Goal: Task Accomplishment & Management: Use online tool/utility

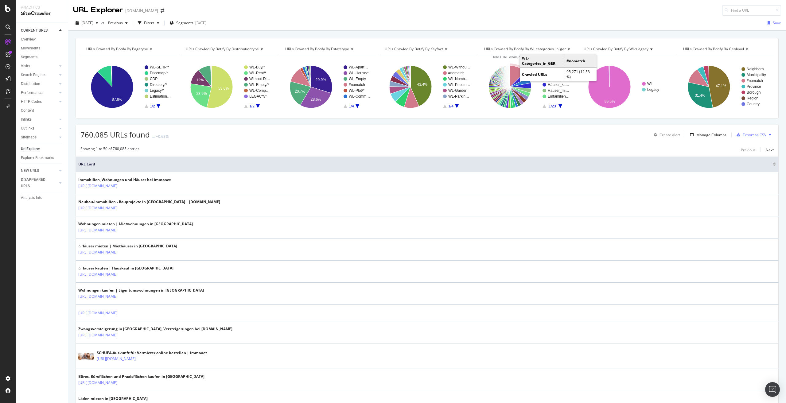
click at [512, 68] on icon "A chart." at bounding box center [517, 76] width 15 height 21
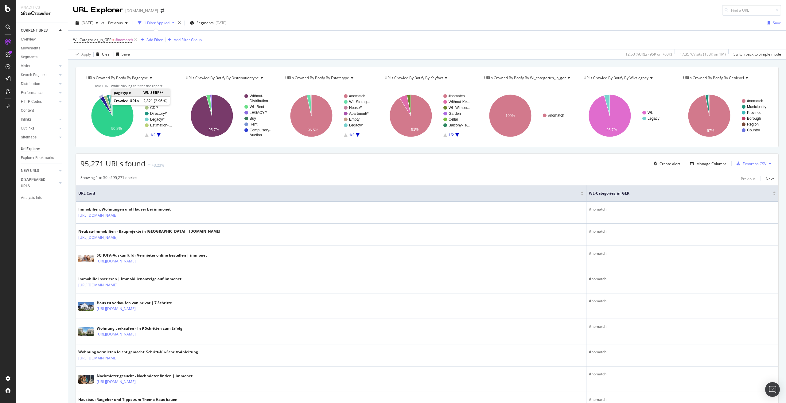
click at [103, 101] on icon "A chart." at bounding box center [106, 105] width 12 height 19
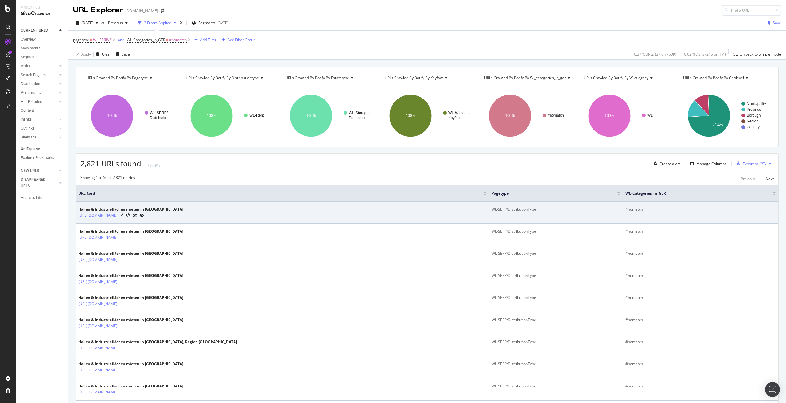
drag, startPoint x: 121, startPoint y: 220, endPoint x: 190, endPoint y: 218, distance: 68.8
click at [190, 218] on td "Hallen & Industrieflächen mieten in Bonn https://www.immonet.de/suchen/miete/ha…" at bounding box center [282, 213] width 413 height 22
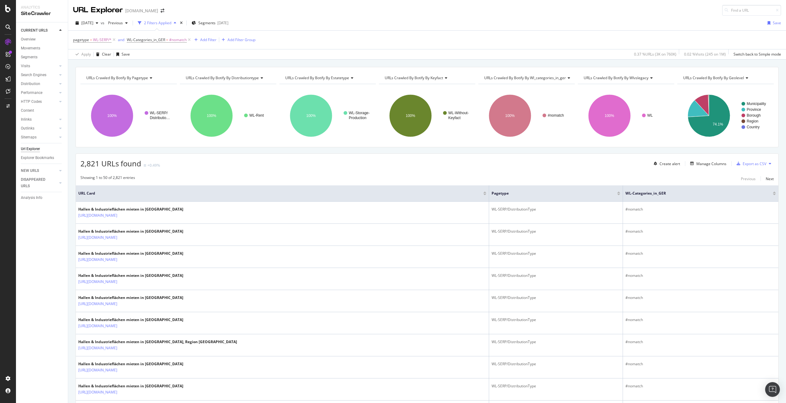
copy link "/suchen/miete/hallen-industrieflaechen/"
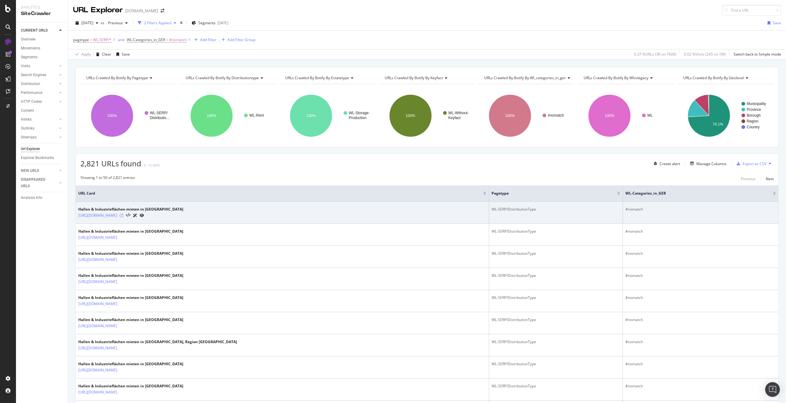
click at [123, 216] on icon at bounding box center [122, 216] width 4 height 4
click at [190, 222] on td "Hallen & Industrieflächen mieten in Bonn https://www.immonet.de/suchen/miete/ha…" at bounding box center [282, 213] width 413 height 22
drag, startPoint x: 121, startPoint y: 219, endPoint x: 190, endPoint y: 215, distance: 69.5
click at [190, 215] on td "Hallen & Industrieflächen mieten in Bonn https://www.immonet.de/suchen/miete/ha…" at bounding box center [282, 213] width 413 height 22
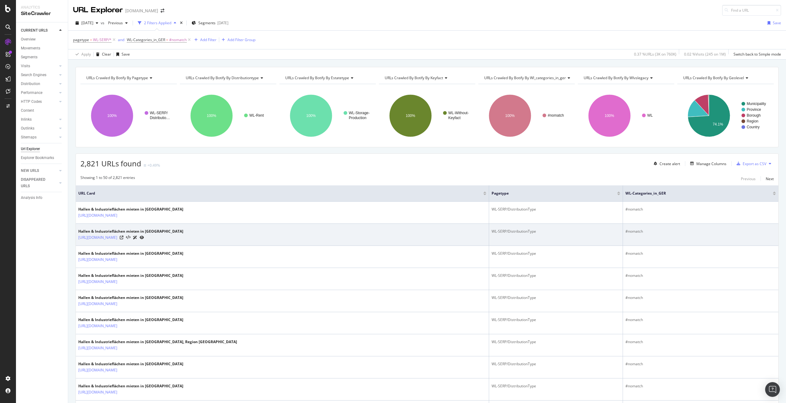
copy link "/suchen/miete/hallen-industrieflaechen/"
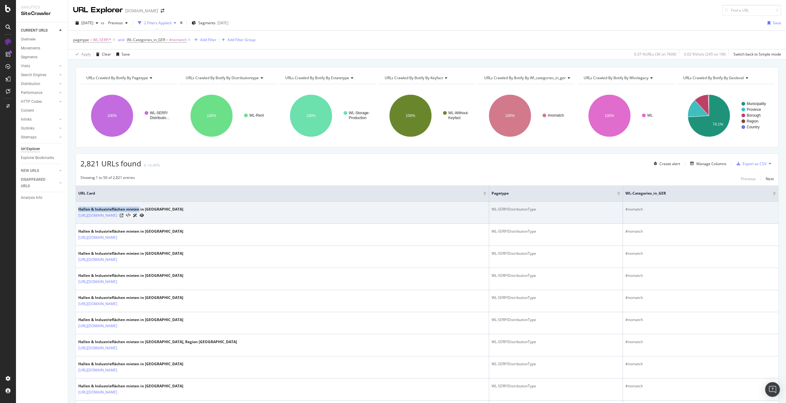
drag, startPoint x: 79, startPoint y: 210, endPoint x: 139, endPoint y: 209, distance: 60.2
click at [139, 209] on div "Hallen & Industrieflächen mieten in Bonn" at bounding box center [130, 210] width 105 height 6
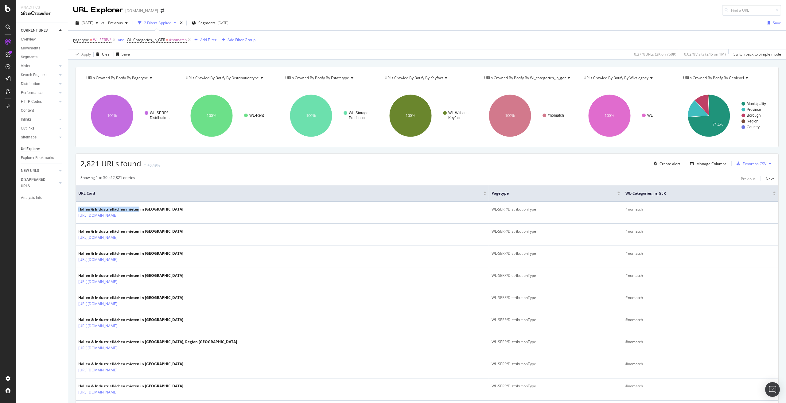
copy div "Hallen & Industrieflächen mieten"
click at [211, 40] on div "Add Filter" at bounding box center [208, 39] width 16 height 5
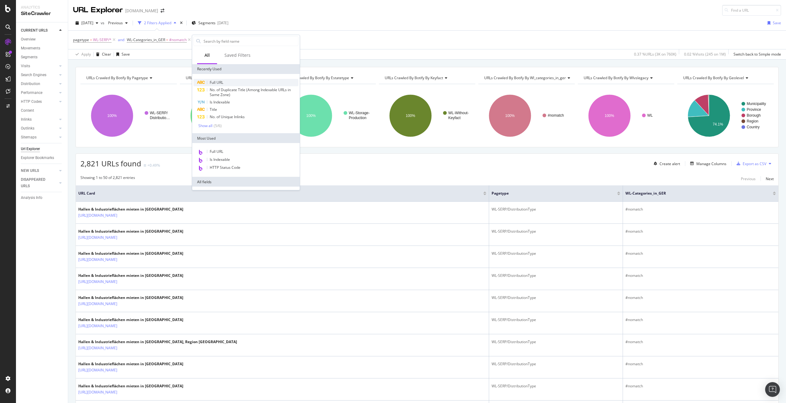
click at [224, 81] on div "Full URL" at bounding box center [245, 82] width 105 height 7
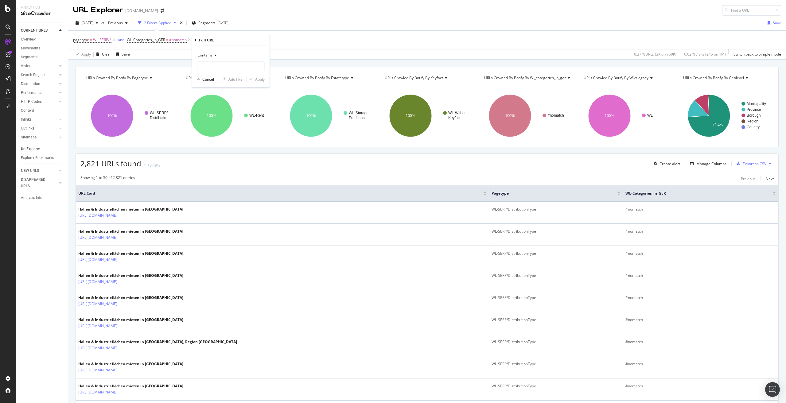
click at [214, 55] on icon at bounding box center [214, 55] width 4 height 4
click at [225, 125] on span "Doesn't contain" at bounding box center [213, 123] width 27 height 5
click at [223, 64] on input "text" at bounding box center [230, 66] width 67 height 10
paste input "Hallen & Industrieflächen mieten"
type input "Hallen & Industrieflächen mieten"
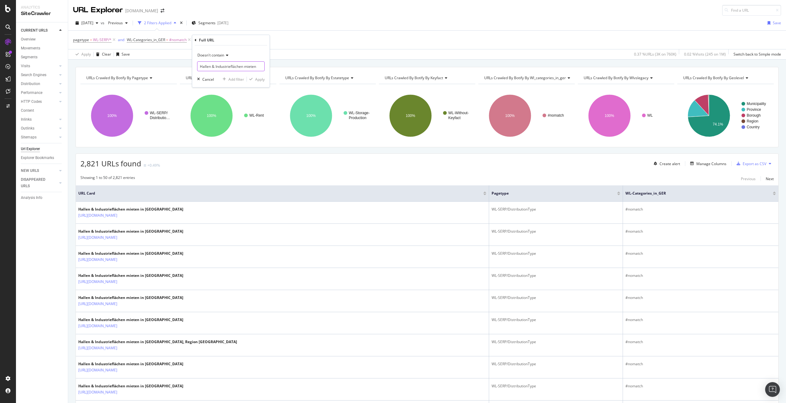
scroll to position [0, 3]
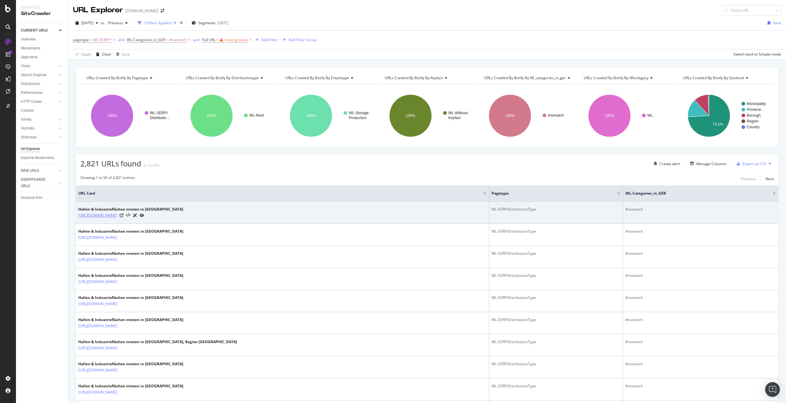
drag, startPoint x: 121, startPoint y: 219, endPoint x: 190, endPoint y: 215, distance: 69.2
click at [190, 215] on td "Hallen & Industrieflächen mieten in Bonn https://www.immonet.de/suchen/miete/ha…" at bounding box center [282, 213] width 413 height 22
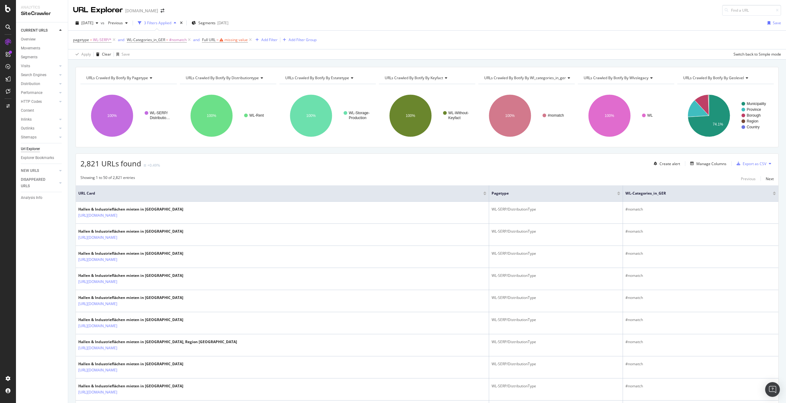
copy link "/suchen/miete/hallen-industrieflaechen/"
click at [224, 39] on span "Full URL = missing value" at bounding box center [225, 40] width 46 height 6
click at [224, 53] on icon at bounding box center [225, 54] width 4 height 4
click at [226, 124] on span "Doesn't contain" at bounding box center [224, 122] width 27 height 5
click at [233, 66] on input "text" at bounding box center [241, 65] width 67 height 10
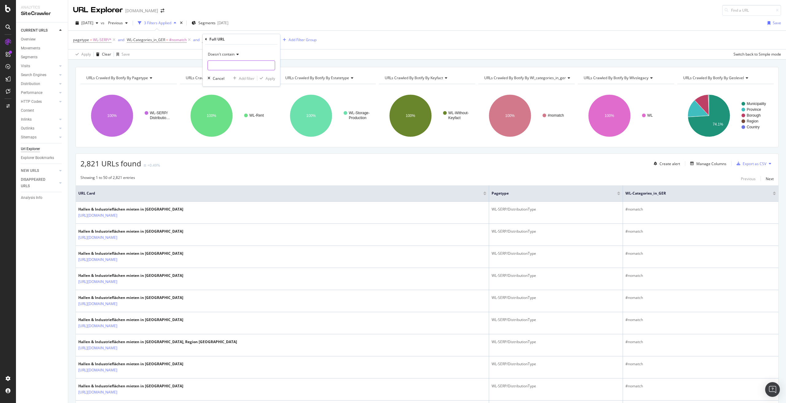
paste input "/suchen/miete/hallen-industrieflaechen/"
type input "/suchen/miete/hallen-industrieflaechen/"
click at [270, 78] on div "Apply" at bounding box center [270, 78] width 10 height 5
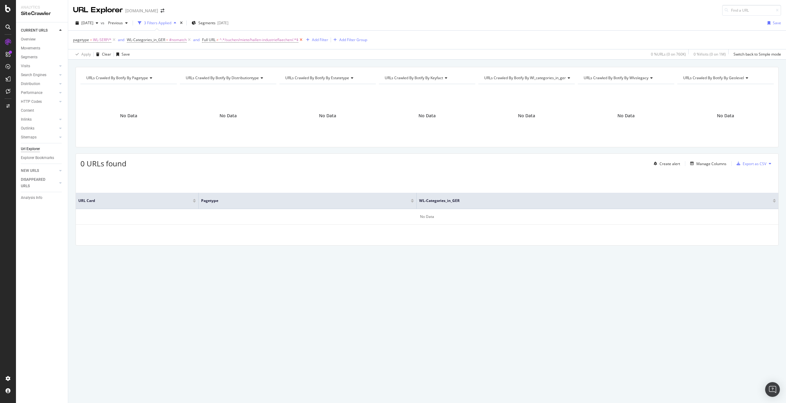
click at [302, 39] on icon at bounding box center [300, 40] width 5 height 6
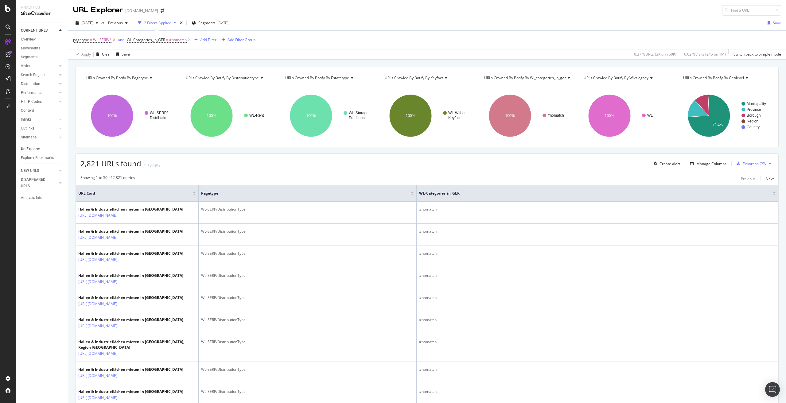
click at [114, 41] on icon at bounding box center [113, 40] width 5 height 6
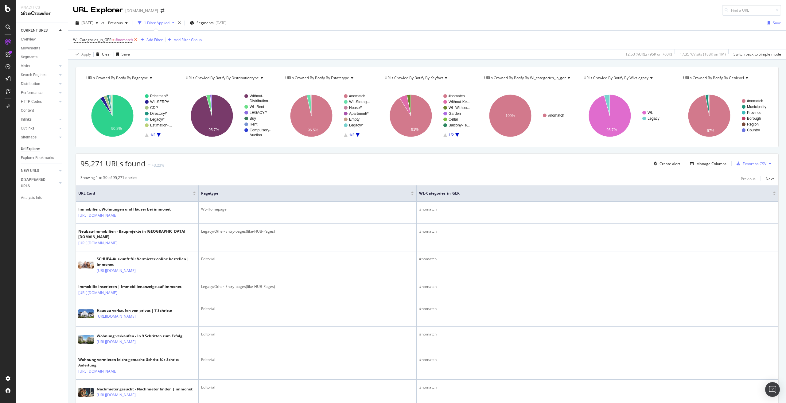
click at [136, 40] on icon at bounding box center [135, 40] width 5 height 6
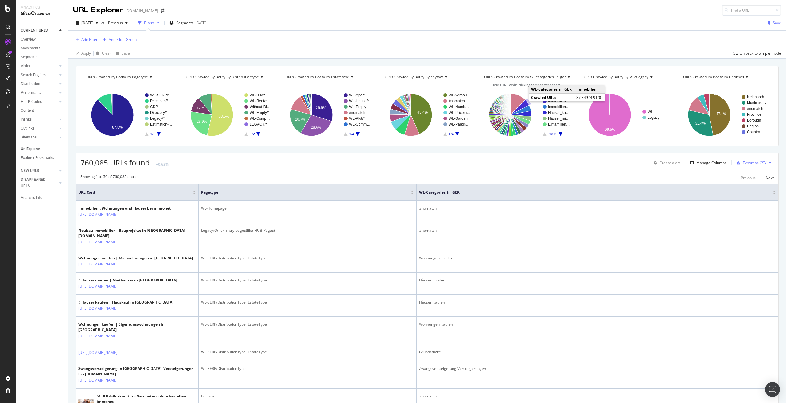
click at [522, 102] on icon "A chart." at bounding box center [519, 107] width 19 height 15
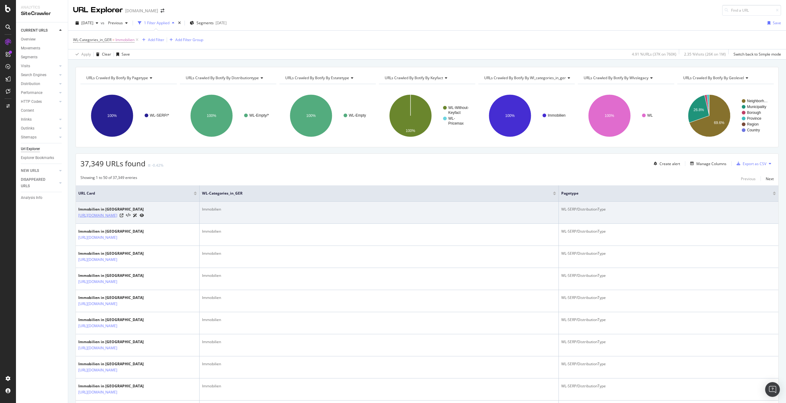
drag, startPoint x: 114, startPoint y: 227, endPoint x: 122, endPoint y: 215, distance: 14.9
click at [122, 215] on td "Immobilien in Deutschland https://www.immonet.de/suchen/mk/immobilien/deutschla…" at bounding box center [138, 213] width 124 height 22
copy link "/suchen/mk/immobilien/deutschland/ad02de1"
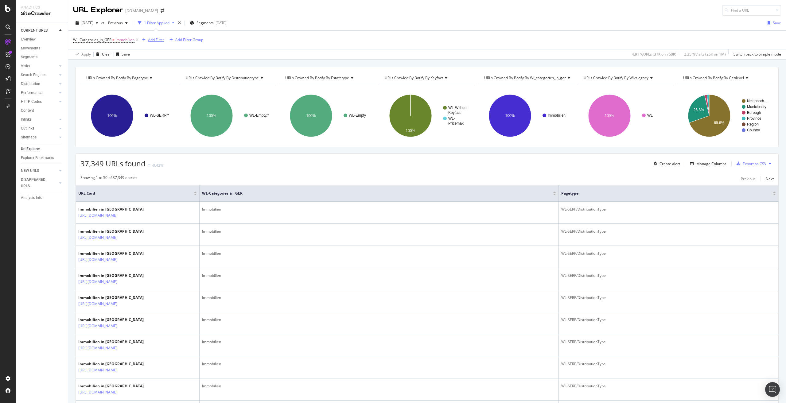
click at [155, 37] on div "Add Filter" at bounding box center [156, 39] width 16 height 5
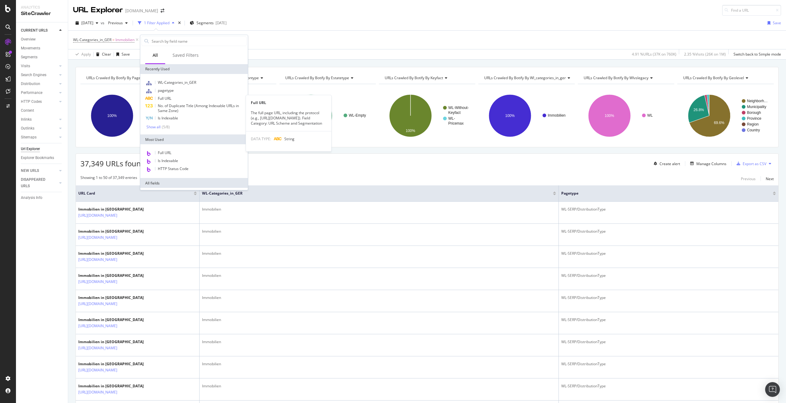
click at [180, 97] on div "Full URL" at bounding box center [193, 98] width 105 height 7
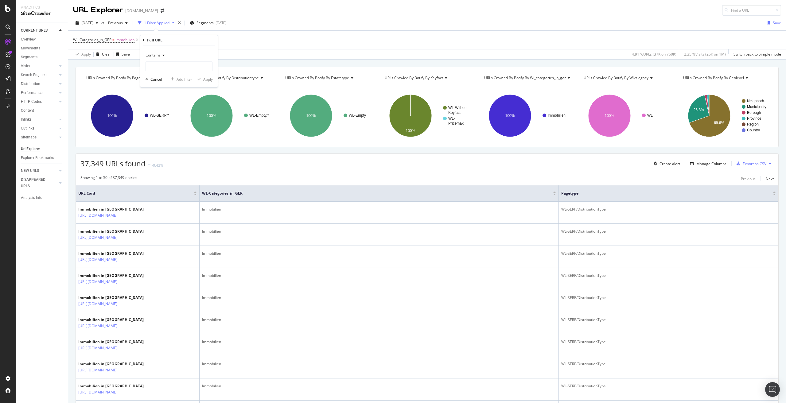
click at [160, 55] on span "Contains" at bounding box center [152, 54] width 15 height 5
click at [164, 124] on span "Doesn't contain" at bounding box center [161, 123] width 27 height 5
click at [167, 68] on input "text" at bounding box center [178, 66] width 67 height 10
paste input "/suchen/mk/immobilien/deutschland/ad02de1"
drag, startPoint x: 194, startPoint y: 66, endPoint x: 142, endPoint y: 65, distance: 51.9
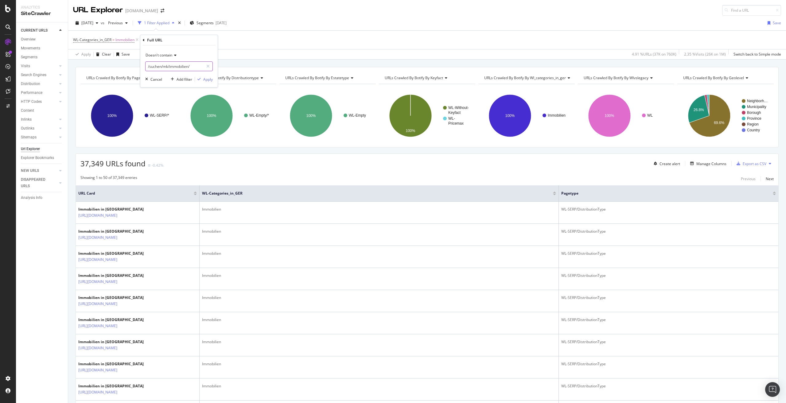
click at [142, 65] on div "Doesn't contain /suchen/mk/immobilien/ Cancel Add filter Apply" at bounding box center [178, 66] width 77 height 42
type input "/suchen/mk/immobilien/"
click at [208, 80] on div "Apply" at bounding box center [208, 79] width 10 height 5
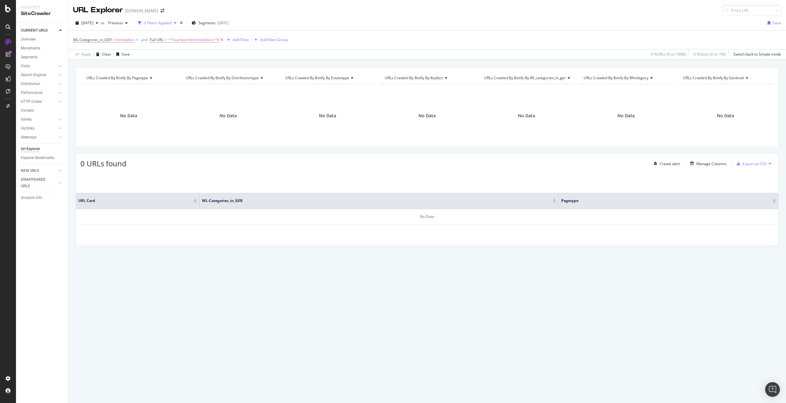
click at [223, 39] on icon at bounding box center [221, 40] width 5 height 6
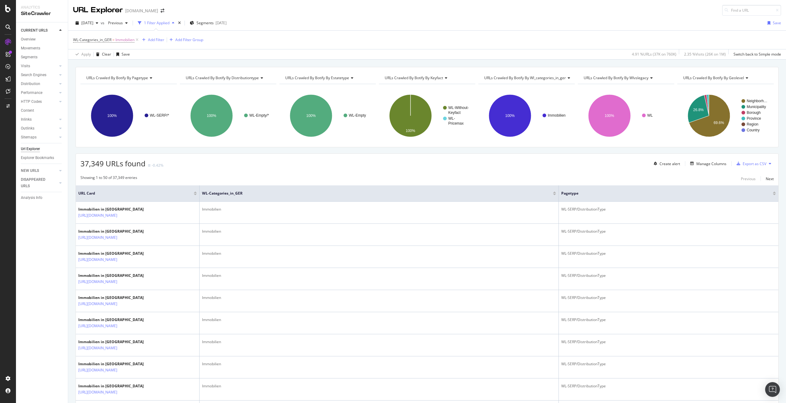
click at [770, 196] on div "pagetype" at bounding box center [668, 193] width 215 height 6
click at [773, 195] on div at bounding box center [774, 195] width 3 height 2
click at [157, 39] on div "Add Filter" at bounding box center [156, 39] width 16 height 5
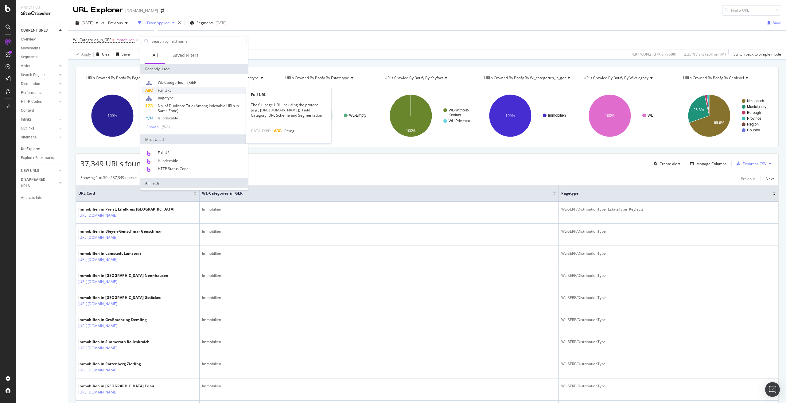
click at [166, 88] on span "Full URL" at bounding box center [165, 90] width 14 height 5
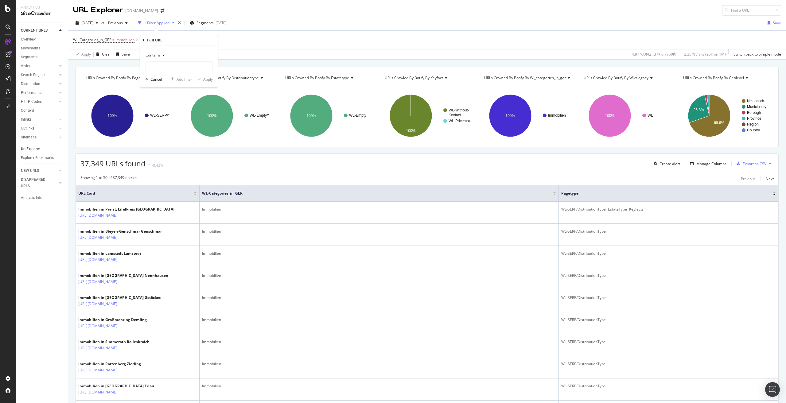
click at [164, 54] on icon at bounding box center [163, 55] width 4 height 4
click at [175, 123] on span "Doesn't contain" at bounding box center [161, 123] width 27 height 5
click at [173, 67] on input "text" at bounding box center [178, 66] width 67 height 10
paste input "/suchen/mk/immobilien/"
type input "/suchen/mk/immobilien/"
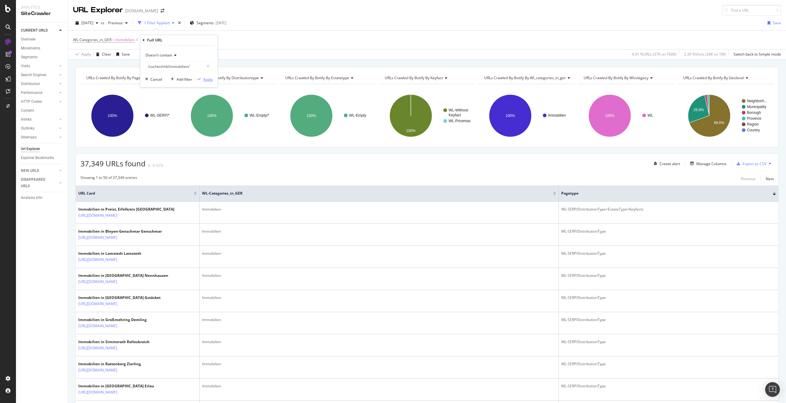
click at [209, 78] on div "Apply" at bounding box center [208, 79] width 10 height 5
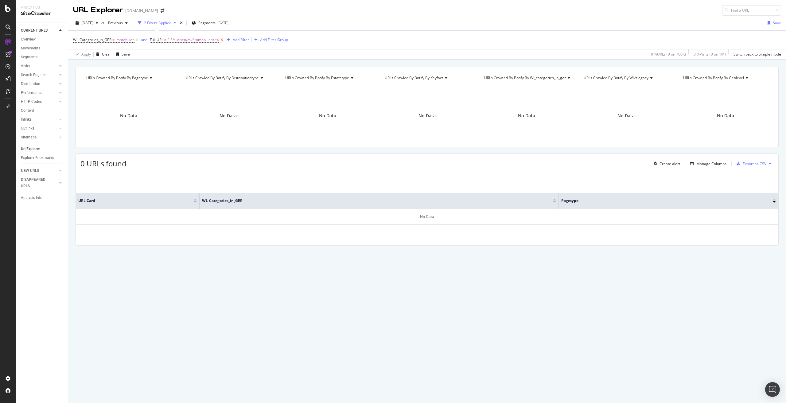
click at [223, 38] on icon at bounding box center [221, 40] width 5 height 6
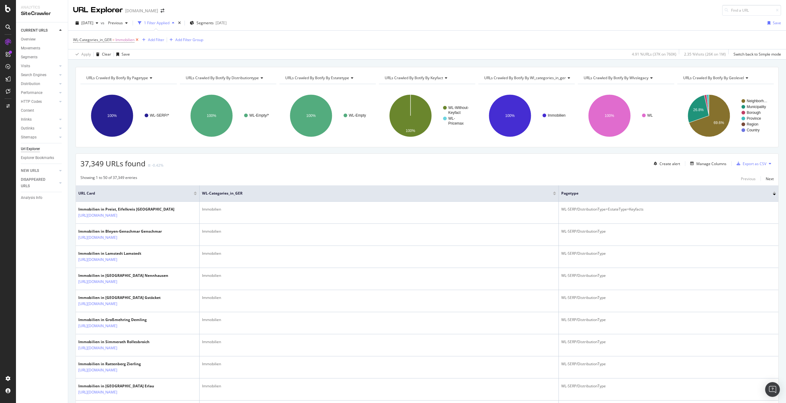
click at [138, 40] on icon at bounding box center [136, 40] width 5 height 6
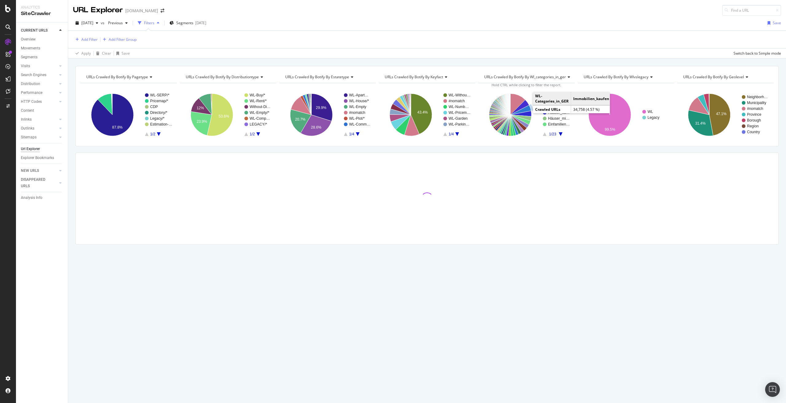
click at [527, 108] on icon "A chart." at bounding box center [520, 110] width 21 height 10
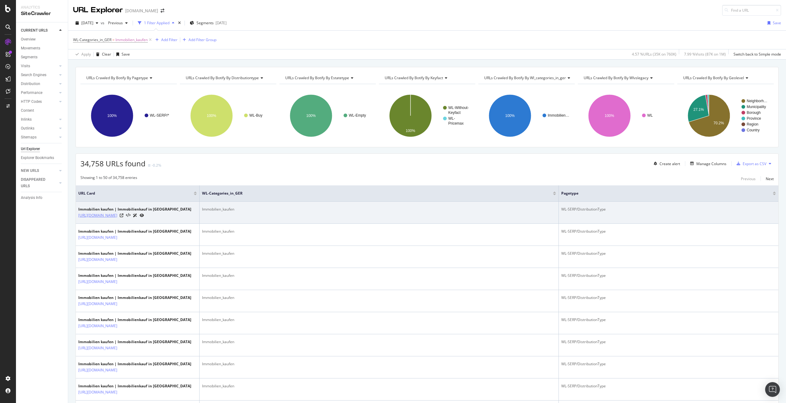
drag, startPoint x: 116, startPoint y: 227, endPoint x: 122, endPoint y: 216, distance: 12.1
click at [122, 216] on td "Immobilien kaufen | Immobilienkauf in Deutschland https://www.immonet.de/suchen…" at bounding box center [138, 213] width 124 height 22
copy link "/suchen/kauf/immobilien/deutschland/ad02de1"
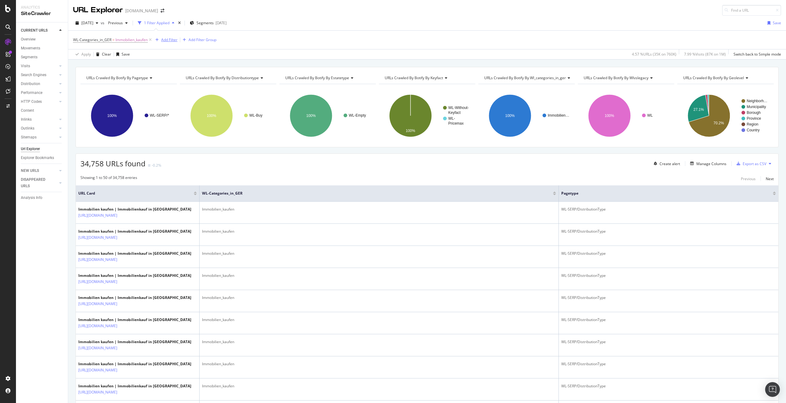
click at [174, 40] on div "Add Filter" at bounding box center [169, 39] width 16 height 5
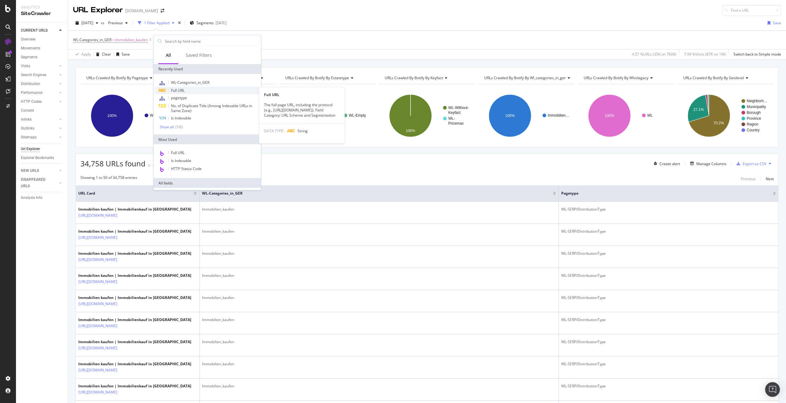
click at [190, 90] on div "Full URL" at bounding box center [207, 90] width 105 height 7
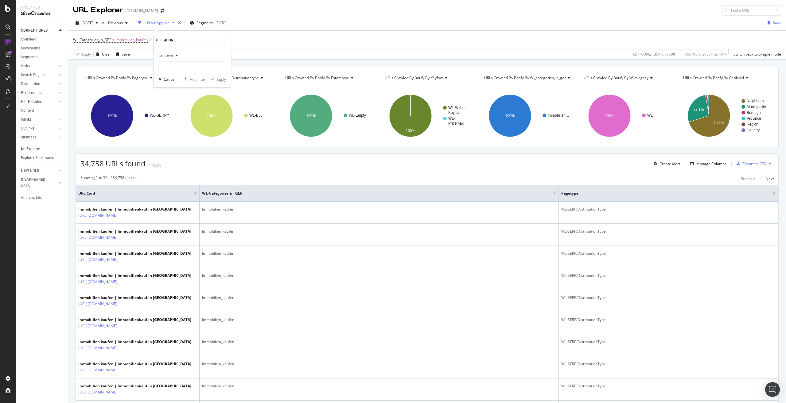
click at [173, 56] on span "Contains" at bounding box center [166, 54] width 15 height 5
click at [182, 122] on span "Doesn't contain" at bounding box center [174, 123] width 27 height 5
click at [184, 66] on input "text" at bounding box center [192, 66] width 67 height 10
paste input "/suchen/kauf/immobilien/deutschland/ad02de1"
type input "/suchen/kauf/immobilien/"
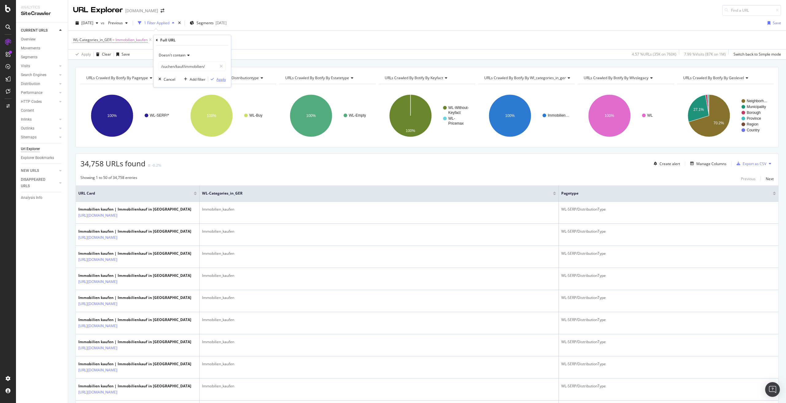
click at [221, 79] on div "Apply" at bounding box center [221, 79] width 10 height 5
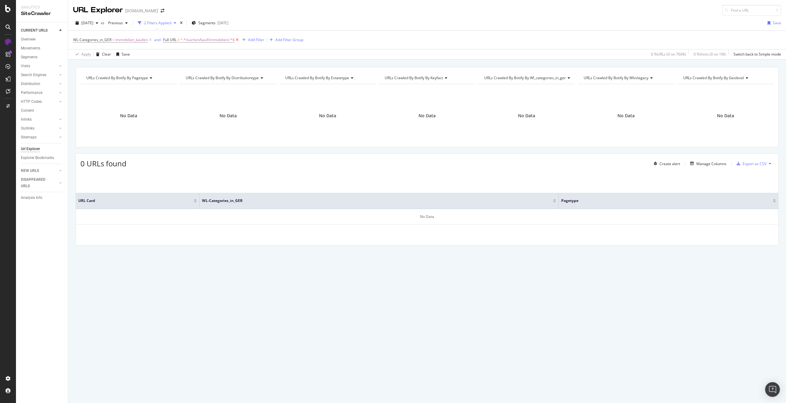
click at [238, 41] on icon at bounding box center [236, 40] width 5 height 6
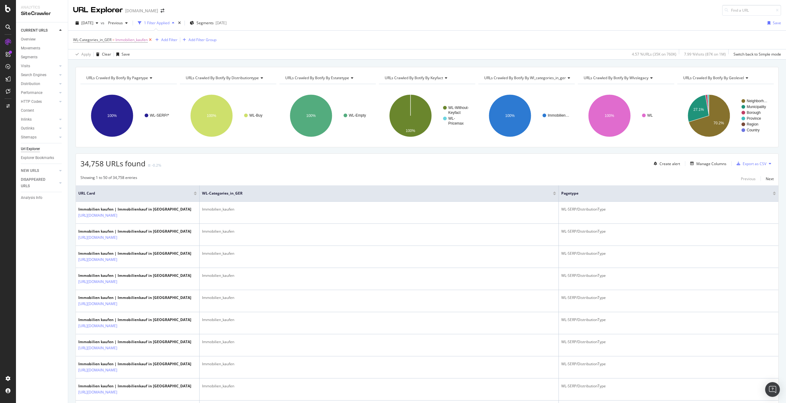
click at [151, 39] on icon at bounding box center [150, 40] width 5 height 6
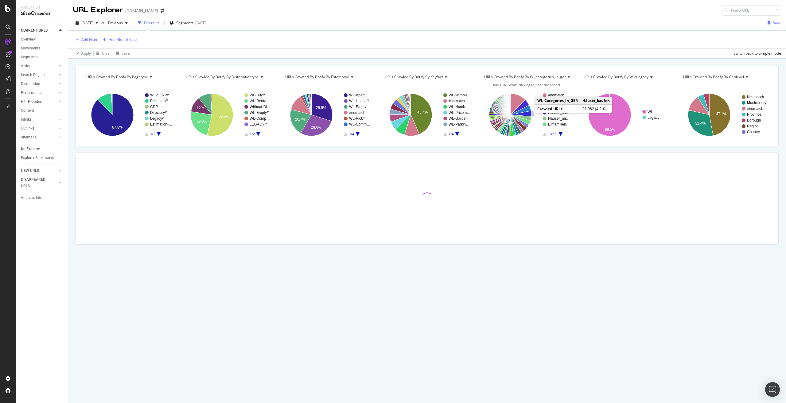
click at [529, 112] on icon "A chart." at bounding box center [520, 114] width 21 height 6
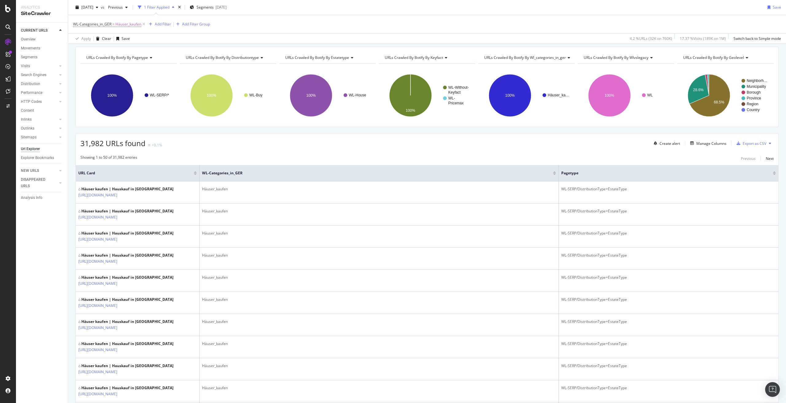
scroll to position [31, 0]
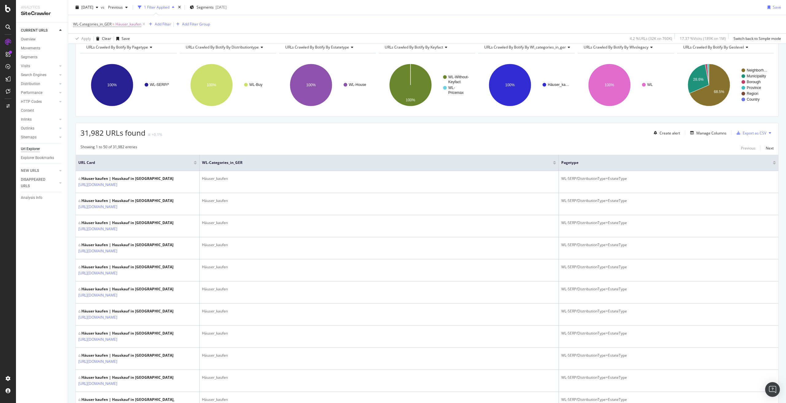
click at [773, 164] on div at bounding box center [774, 164] width 3 height 2
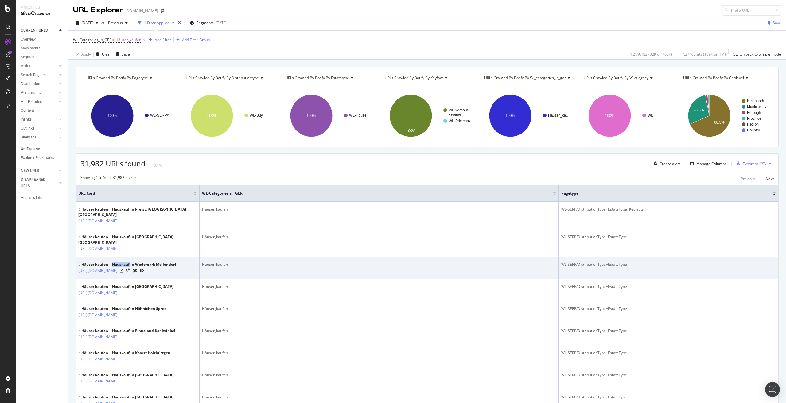
drag, startPoint x: 112, startPoint y: 266, endPoint x: 130, endPoint y: 265, distance: 17.8
click at [130, 265] on div "⌂ Häuser kaufen | Hauskauf in Wedemark Mellendorf" at bounding box center [127, 265] width 98 height 6
copy div "Hauskauf"
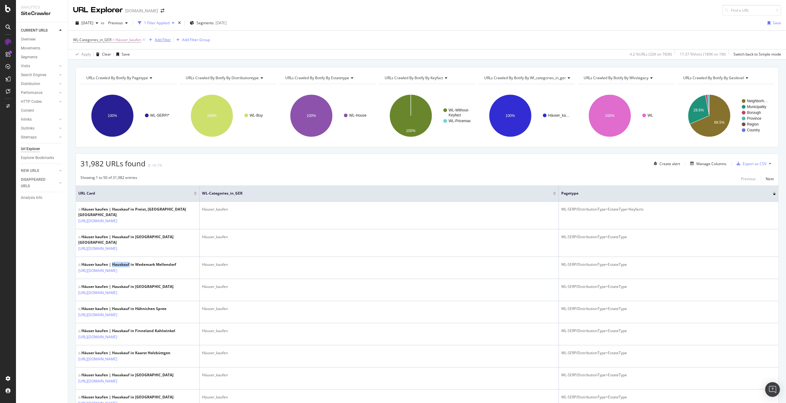
click at [169, 38] on div "Add Filter" at bounding box center [163, 39] width 16 height 5
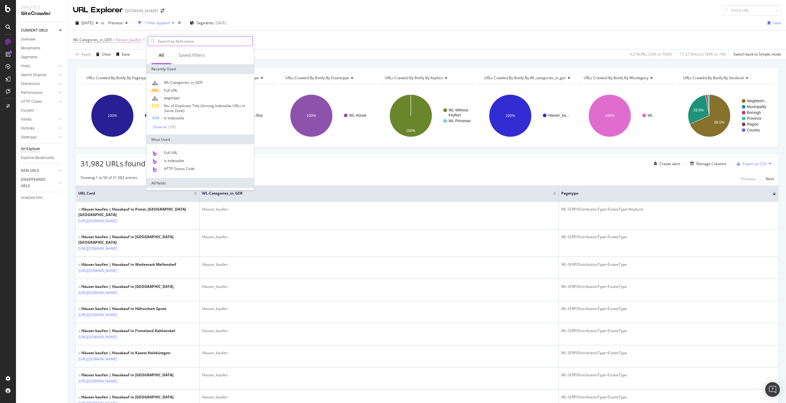
click at [182, 38] on input "text" at bounding box center [204, 41] width 95 height 9
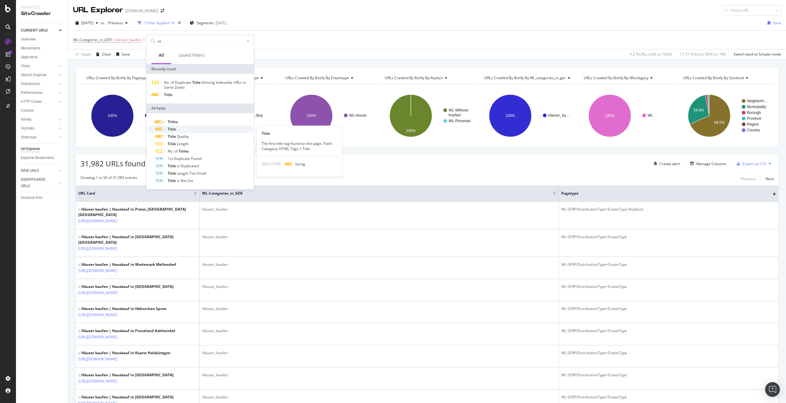
type input "tit"
click at [193, 129] on div "Title" at bounding box center [204, 129] width 98 height 7
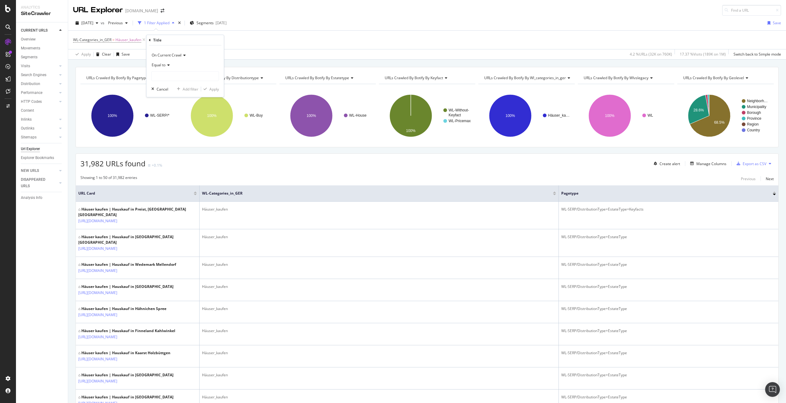
click at [167, 65] on icon at bounding box center [167, 65] width 4 height 4
click at [177, 134] on span "Doesn't contain" at bounding box center [167, 133] width 27 height 5
click at [177, 78] on input "text" at bounding box center [185, 76] width 67 height 10
paste input "Hauskauf"
type input "Hauskauf"
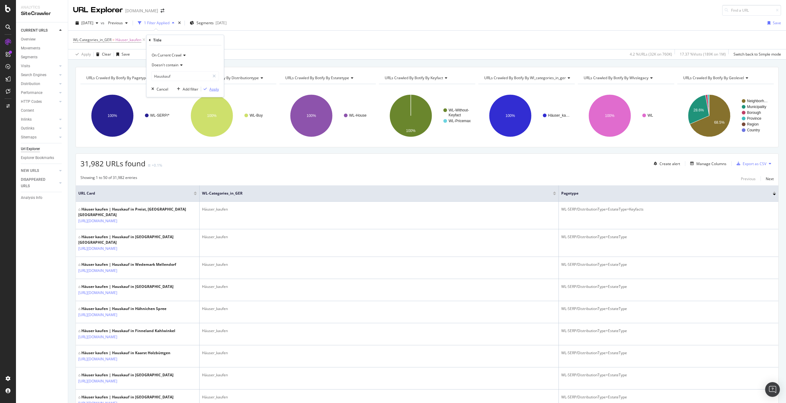
click at [211, 88] on div "Apply" at bounding box center [214, 89] width 10 height 5
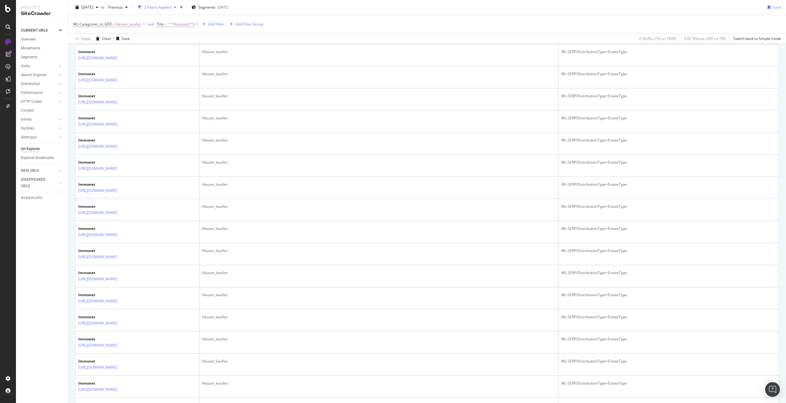
scroll to position [520, 0]
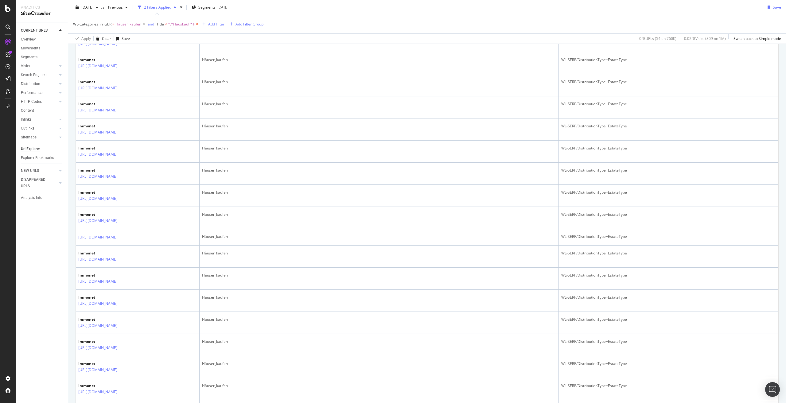
click at [196, 25] on icon at bounding box center [197, 24] width 5 height 6
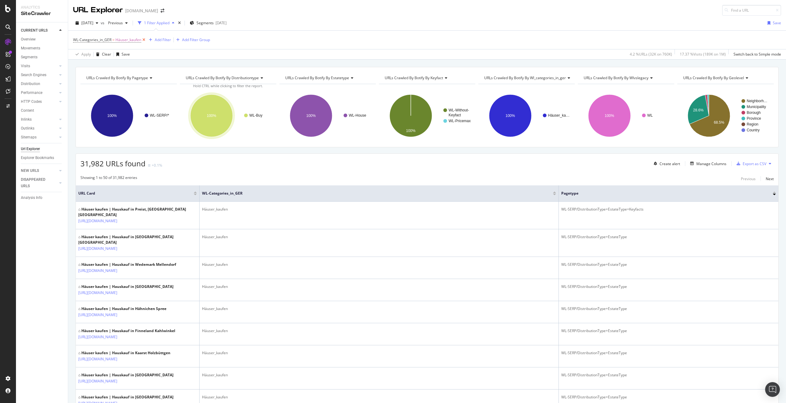
click at [143, 40] on icon at bounding box center [143, 40] width 5 height 6
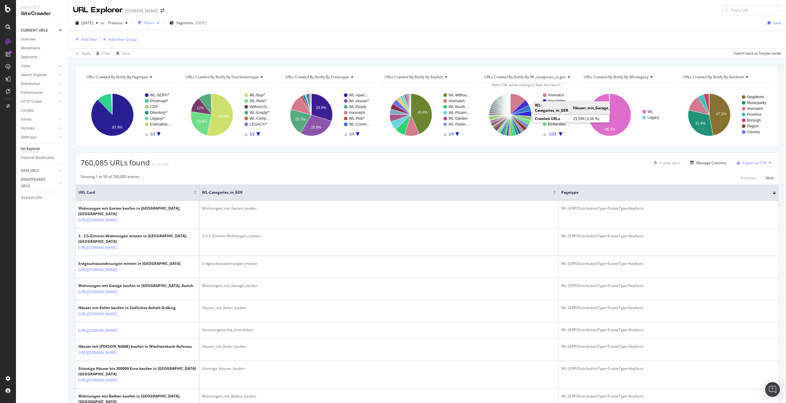
click at [527, 118] on icon "A chart." at bounding box center [520, 118] width 21 height 6
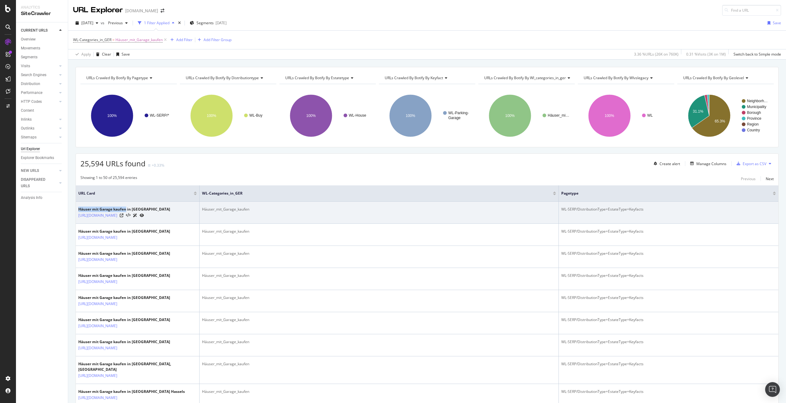
drag, startPoint x: 79, startPoint y: 210, endPoint x: 126, endPoint y: 208, distance: 47.3
click at [126, 208] on div "Häuser mit Garage kaufen in Düsseldorf" at bounding box center [124, 210] width 92 height 6
copy div "Häuser mit Garage kaufen"
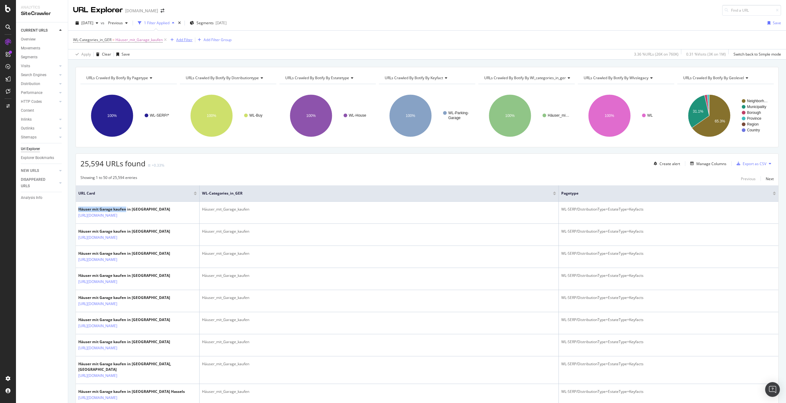
click at [185, 39] on div "Add Filter" at bounding box center [184, 39] width 16 height 5
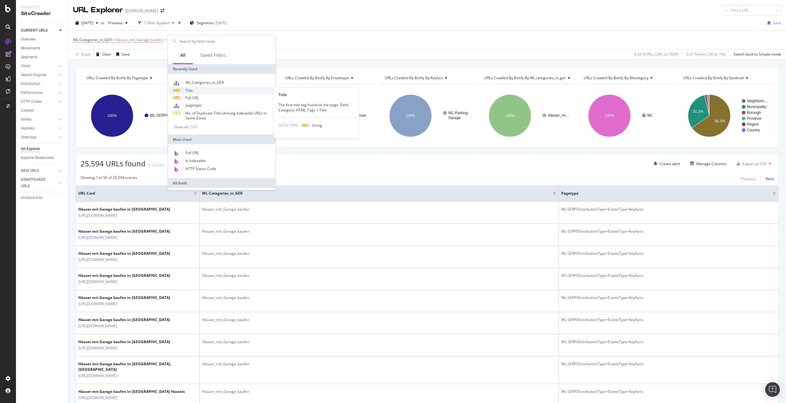
click at [193, 91] on div "Title" at bounding box center [221, 90] width 105 height 7
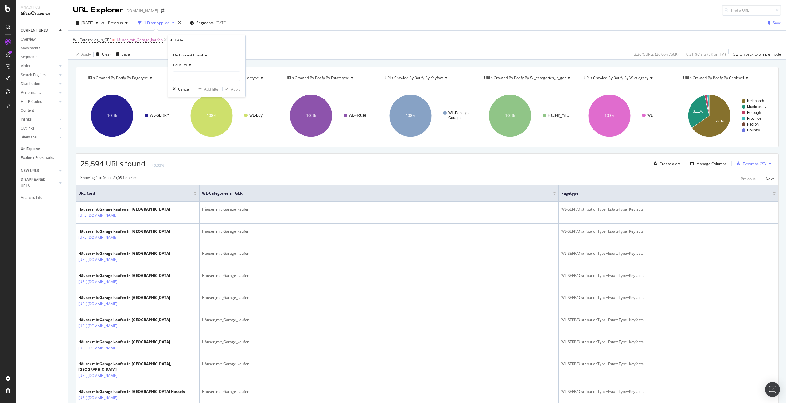
click at [184, 64] on span "Equal to" at bounding box center [180, 64] width 14 height 5
click at [181, 136] on span "Doesn't contain" at bounding box center [189, 133] width 27 height 5
click at [191, 74] on input "text" at bounding box center [206, 76] width 67 height 10
paste input "Häuser mit Garage kaufen"
type input "Häuser mit Garage kaufen"
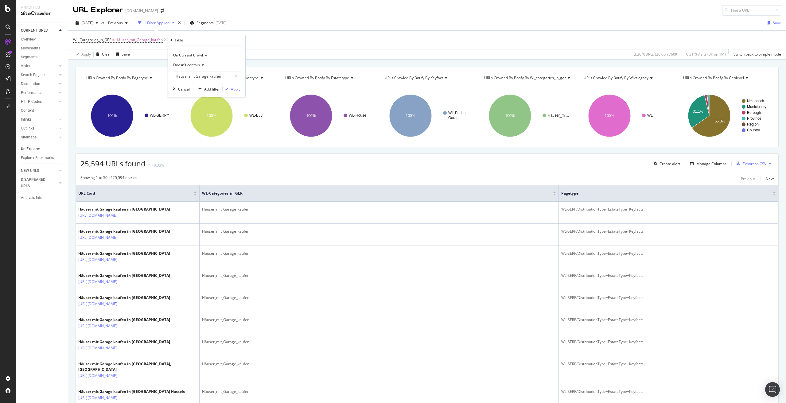
click at [237, 90] on div "Apply" at bounding box center [236, 89] width 10 height 5
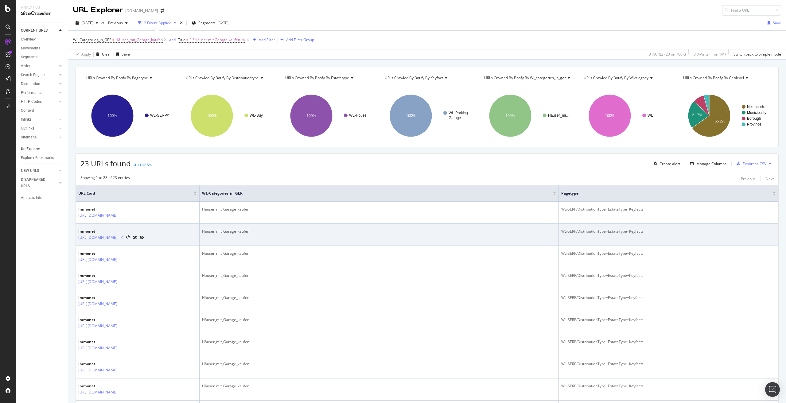
click at [123, 239] on icon at bounding box center [122, 238] width 4 height 4
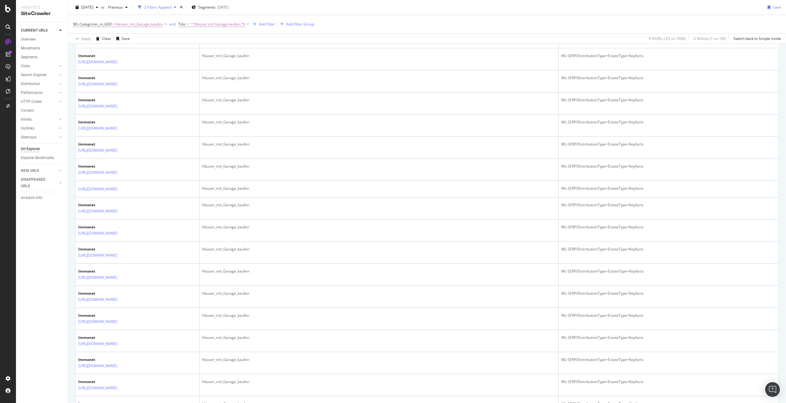
scroll to position [139, 0]
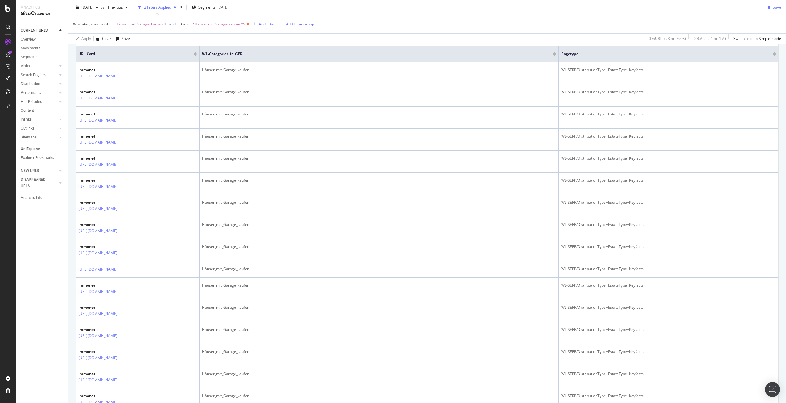
click at [247, 23] on icon at bounding box center [247, 24] width 5 height 6
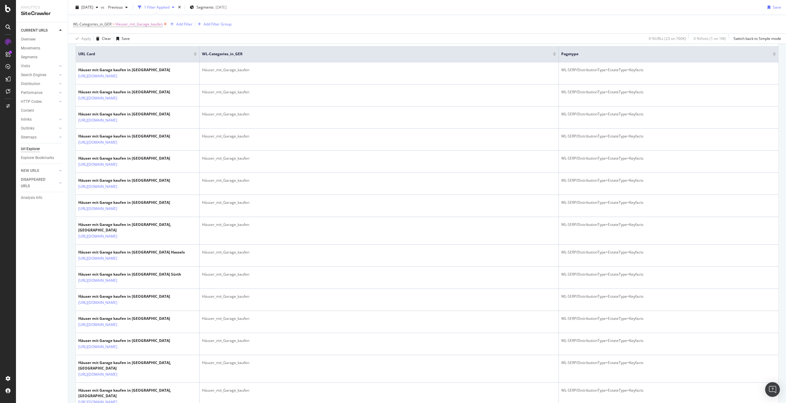
click at [165, 25] on icon at bounding box center [165, 24] width 5 height 6
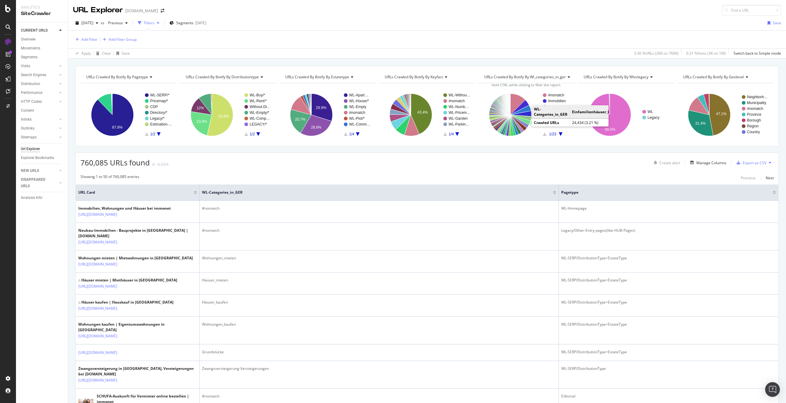
click at [525, 121] on icon "A chart." at bounding box center [520, 120] width 20 height 10
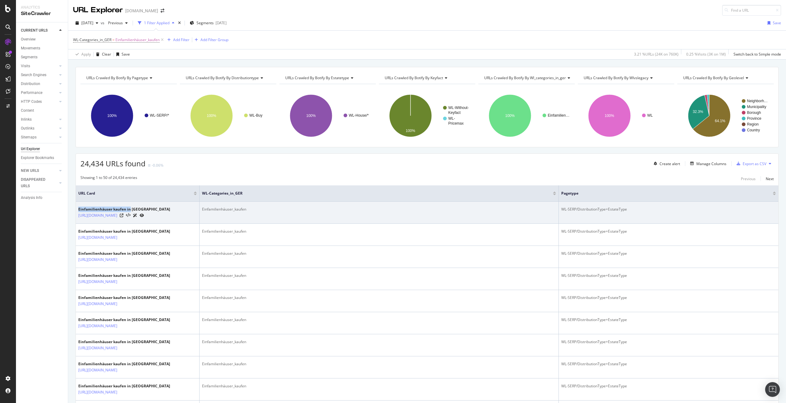
drag, startPoint x: 79, startPoint y: 208, endPoint x: 130, endPoint y: 207, distance: 51.3
click at [130, 207] on div "Einfamilienhäuser kaufen in Deutschland" at bounding box center [124, 210] width 92 height 6
copy div "Einfamilienhäuser kaufen in"
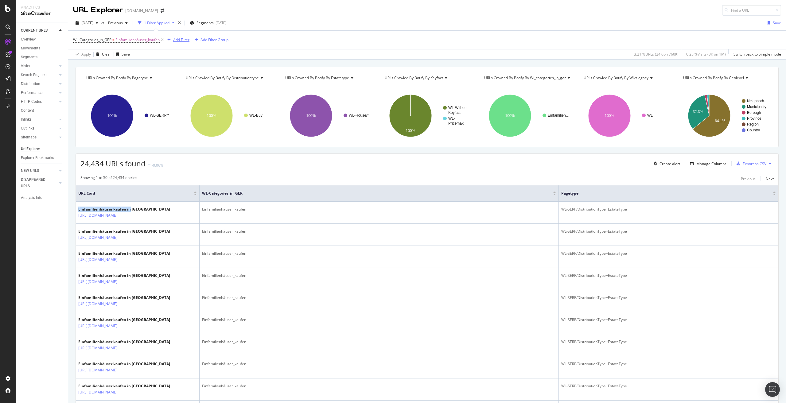
click at [186, 39] on div "Add Filter" at bounding box center [181, 39] width 16 height 5
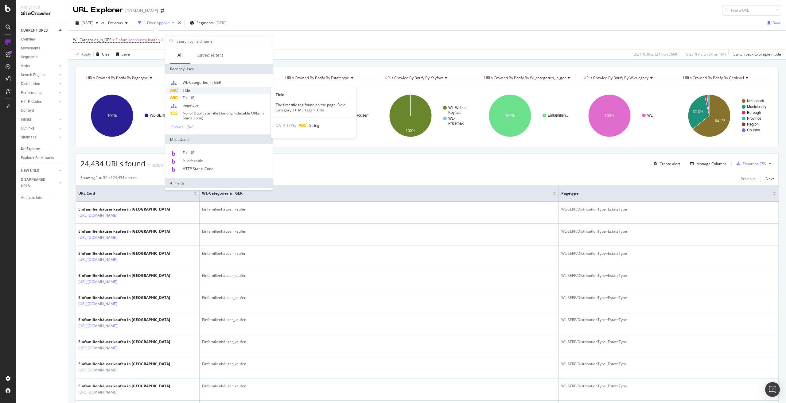
click at [198, 90] on div "Title" at bounding box center [218, 90] width 105 height 7
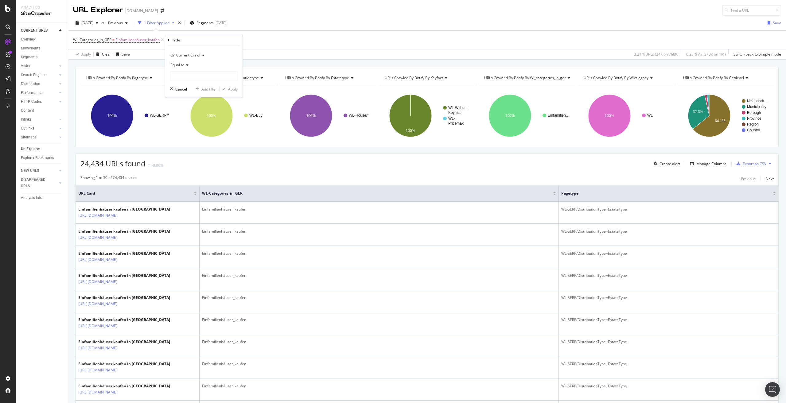
click at [186, 63] on div "Equal to" at bounding box center [204, 65] width 68 height 10
click at [202, 136] on div "Doesn't contain" at bounding box center [205, 134] width 66 height 8
click at [200, 76] on input "text" at bounding box center [203, 76] width 67 height 10
paste input "Einfamilienhäuser kaufen in"
type input "Einfamilienhäuser kaufen in"
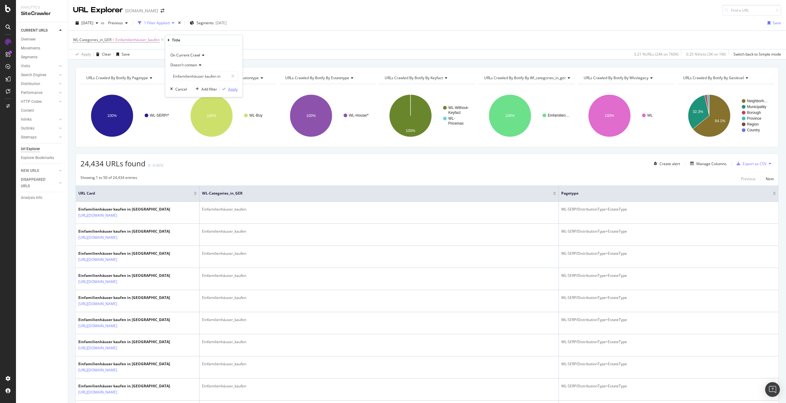
click at [233, 87] on div "Apply" at bounding box center [233, 89] width 10 height 5
click at [208, 40] on span "^.*Einfamilienhäuser kaufen in.*$" at bounding box center [215, 40] width 58 height 9
click at [231, 76] on input "Einfamilienhäuser kaufen in" at bounding box center [209, 75] width 58 height 10
type input "Einfamilienhäuser kaufen"
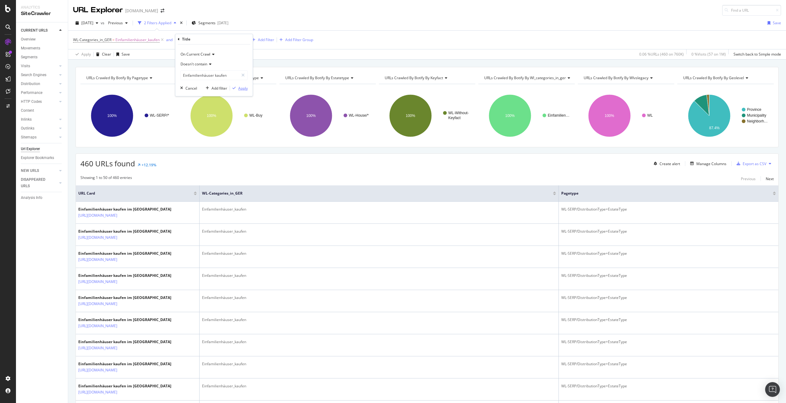
click at [244, 89] on div "Apply" at bounding box center [243, 88] width 10 height 5
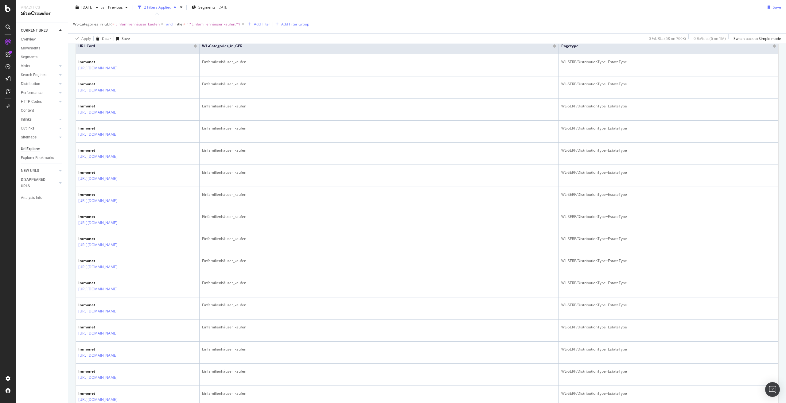
scroll to position [61, 0]
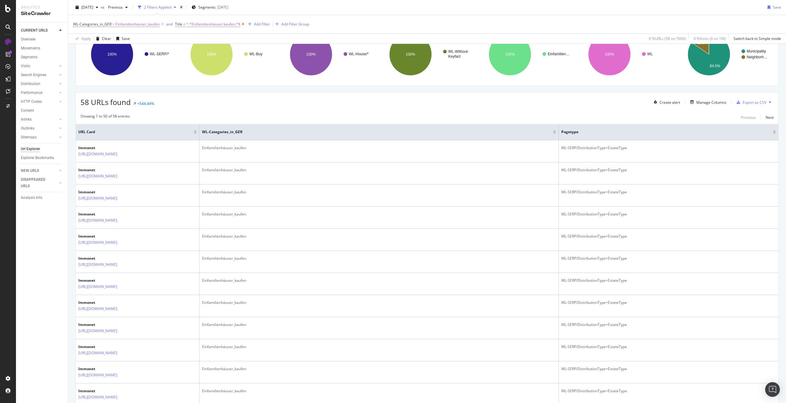
click at [243, 25] on icon at bounding box center [242, 24] width 5 height 6
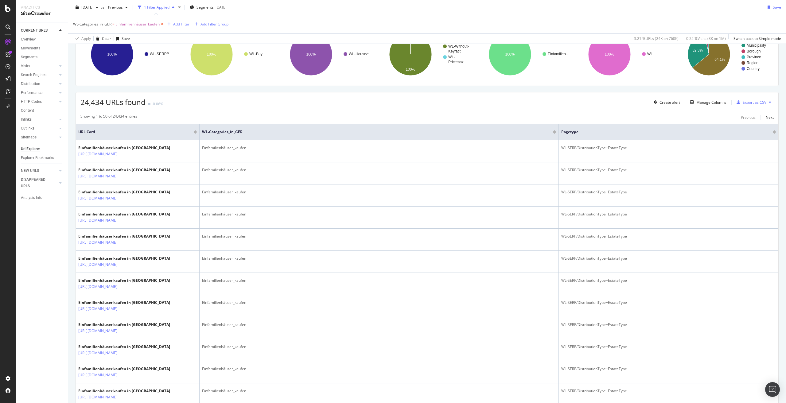
click at [163, 23] on icon at bounding box center [162, 24] width 5 height 6
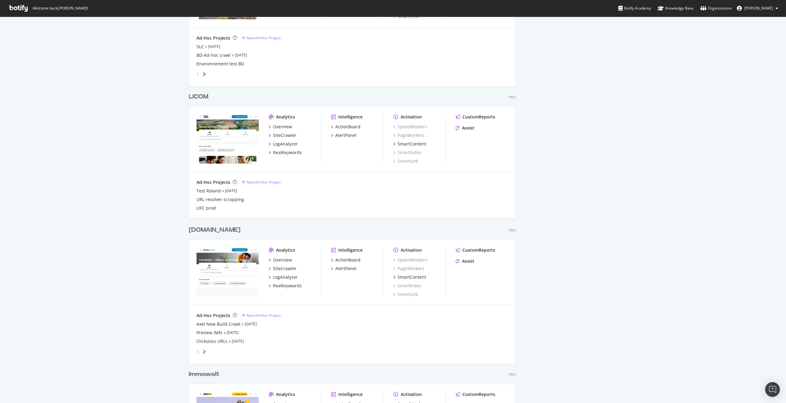
scroll to position [614, 0]
click at [207, 227] on div "[DOMAIN_NAME]" at bounding box center [215, 229] width 52 height 9
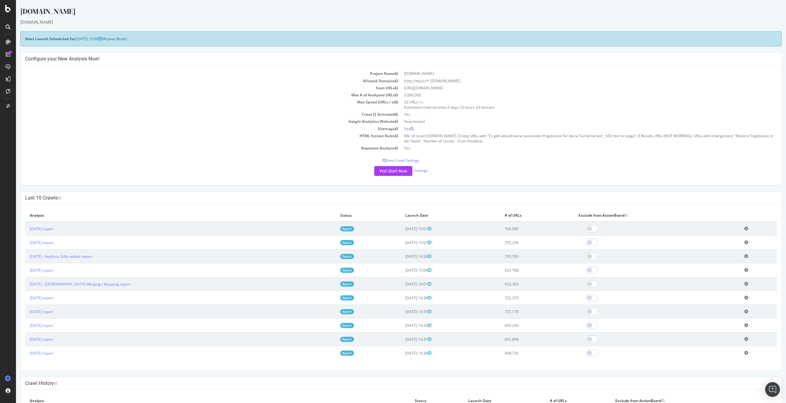
click at [8, 378] on icon at bounding box center [8, 378] width 6 height 6
click at [34, 380] on div "Create and manage your segments" at bounding box center [48, 380] width 58 height 5
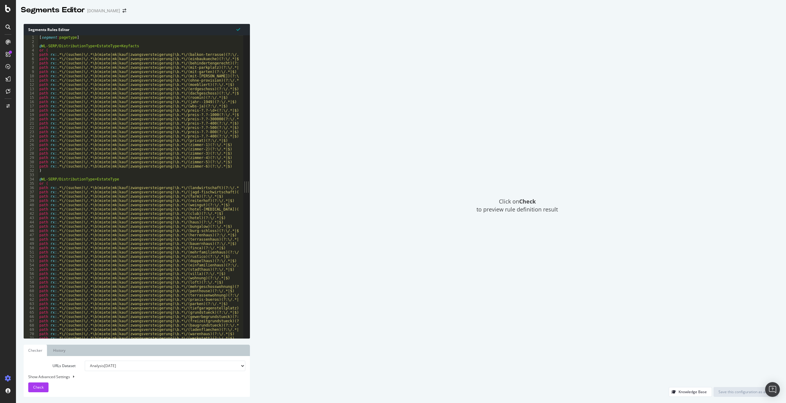
click at [208, 44] on div "[ segment : pagetype ] @ WL-SERP/DistributionType+EstateType+Keyfacts or ( path…" at bounding box center [269, 188] width 462 height 307
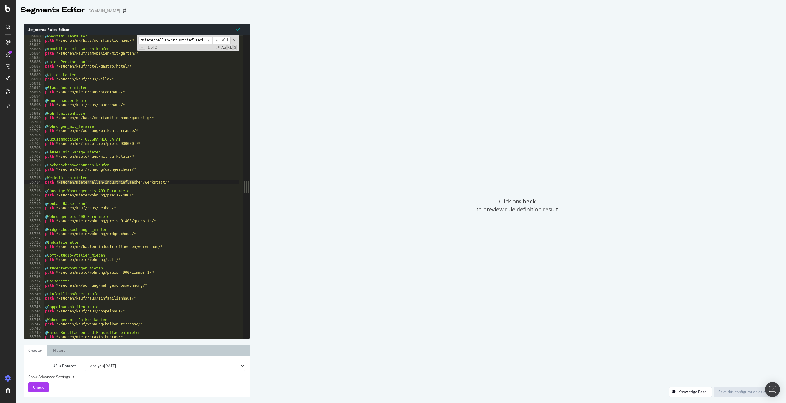
scroll to position [9759, 0]
click at [178, 41] on input "/suchen/miete/hallen-industrieflaechen/" at bounding box center [171, 41] width 67 height 8
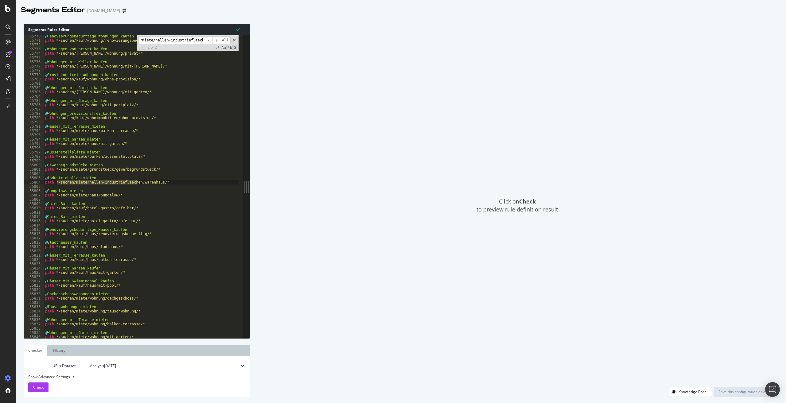
click at [189, 40] on input "/suchen/miete/hallen-industrieflaechen/" at bounding box center [171, 41] width 67 height 8
type input "/suchen/miete/hallen-industrieflaechen/"
type textarea "path */suchen/miete/hallen-industrieflaechen/warenhaus/*"
drag, startPoint x: 156, startPoint y: 181, endPoint x: 57, endPoint y: 182, distance: 98.5
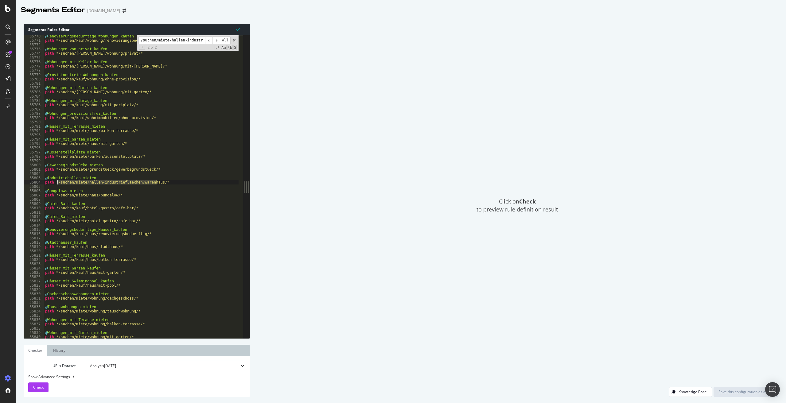
click at [57, 182] on div "@ Renovierungsbedürftige_Wohnungen_kaufen path */suchen/kauf/wohnung/renovierun…" at bounding box center [275, 187] width 462 height 307
click at [164, 182] on div "@ Renovierungsbedürftige_Wohnungen_kaufen path */suchen/kauf/wohnung/renovierun…" at bounding box center [275, 187] width 462 height 307
paste textarea "/suchen/miete/hallen-industrieflaechen/warenhaus/"
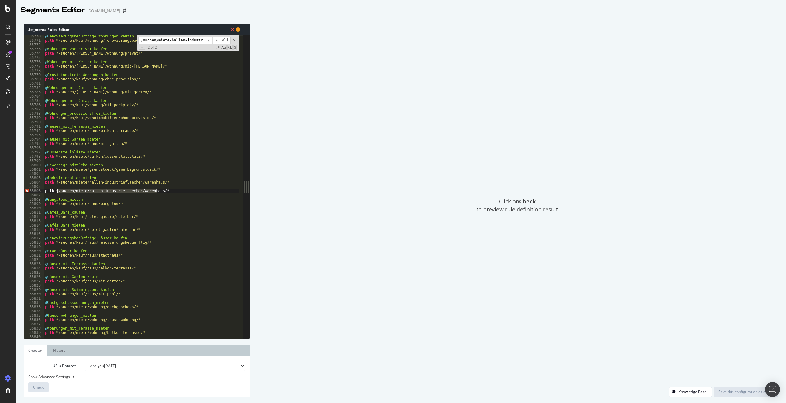
drag, startPoint x: 157, startPoint y: 190, endPoint x: 58, endPoint y: 190, distance: 99.4
click at [58, 190] on div "@ Renovierungsbedürftige_Wohnungen_kaufen path */suchen/kauf/wohnung/renovierun…" at bounding box center [275, 187] width 462 height 307
paste textarea "Cursor at row 35806"
click at [46, 191] on div "@ Renovierungsbedürftige_Wohnungen_kaufen path */suchen/kauf/wohnung/renovierun…" at bounding box center [275, 187] width 462 height 307
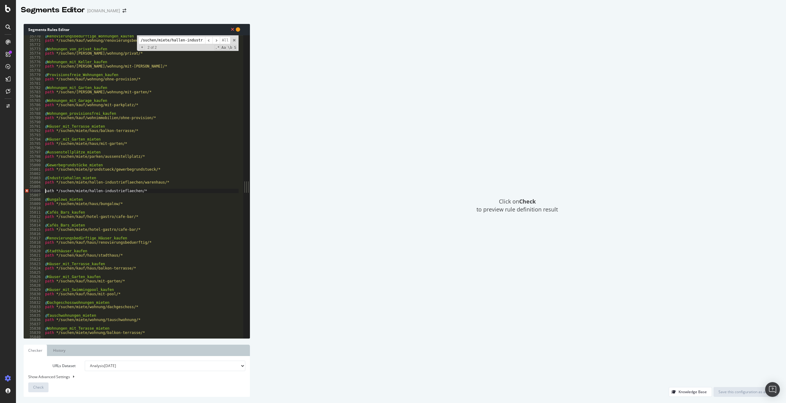
type textarea "path */suchen/miete/hallen-industrieflaechen/*"
click at [49, 191] on div "@ Renovierungsbedürftige_Wohnungen_kaufen path */suchen/kauf/wohnung/renovierun…" at bounding box center [275, 187] width 462 height 307
paste textarea "Hallen & Industrieflächen mieten"
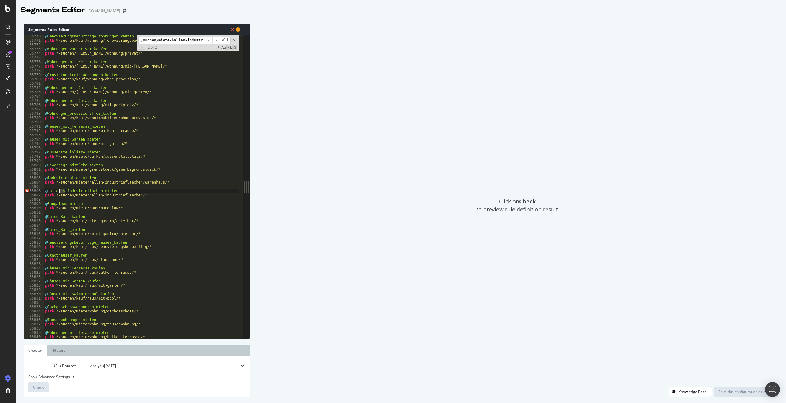
drag, startPoint x: 65, startPoint y: 191, endPoint x: 59, endPoint y: 190, distance: 6.2
click at [59, 190] on div "@ Renovierungsbedürftige_Wohnungen_kaufen path */suchen/kauf/wohnung/renovierun…" at bounding box center [275, 187] width 462 height 307
click at [94, 191] on div "@ Renovierungsbedürftige_Wohnungen_kaufen path */suchen/kauf/wohnung/renovierun…" at bounding box center [275, 187] width 462 height 307
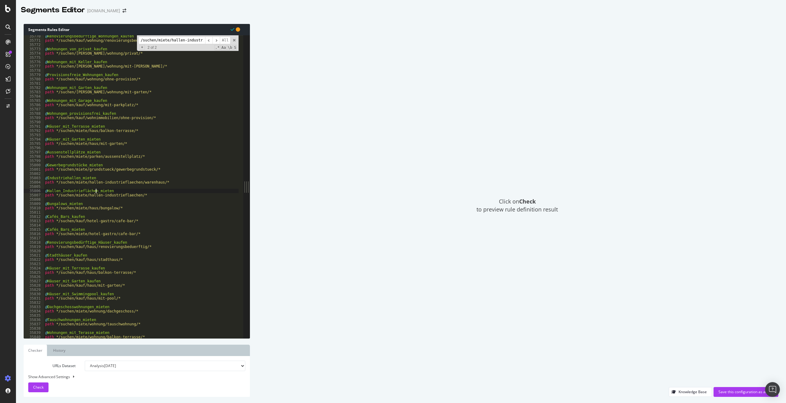
type textarea "@Hallen_Industrieflächen_mieten"
click at [195, 41] on input "/suchen/miete/hallen-industrieflaechen/" at bounding box center [171, 41] width 67 height 8
paste input "k/immobili"
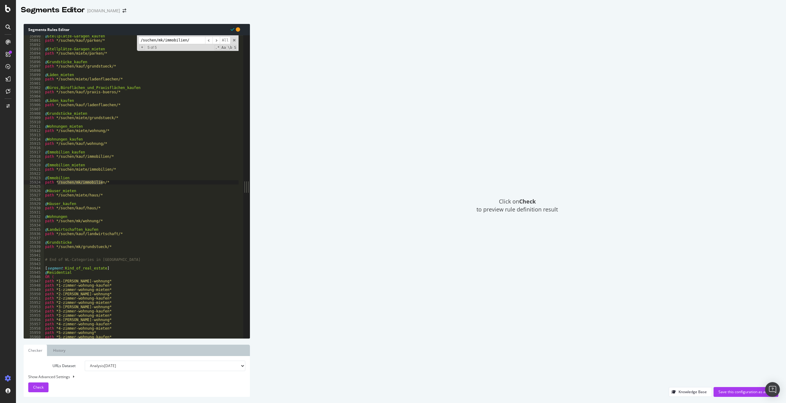
type input "/suchen/mk/immobilien/"
click at [736, 393] on div "Save this configuration as active" at bounding box center [745, 391] width 55 height 5
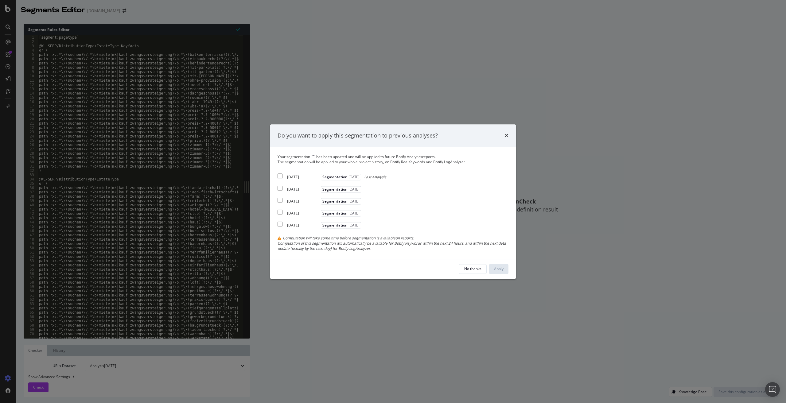
click at [281, 176] on input "modal" at bounding box center [279, 176] width 5 height 5
checkbox input "true"
click at [500, 273] on div "Apply" at bounding box center [499, 268] width 10 height 9
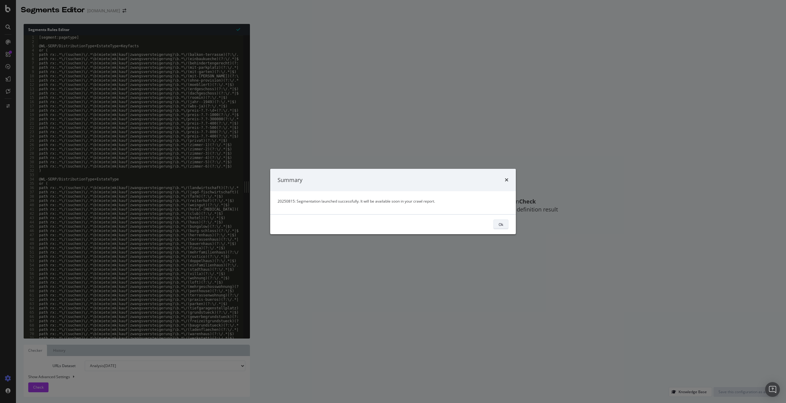
click at [502, 225] on div "Ok" at bounding box center [500, 224] width 5 height 5
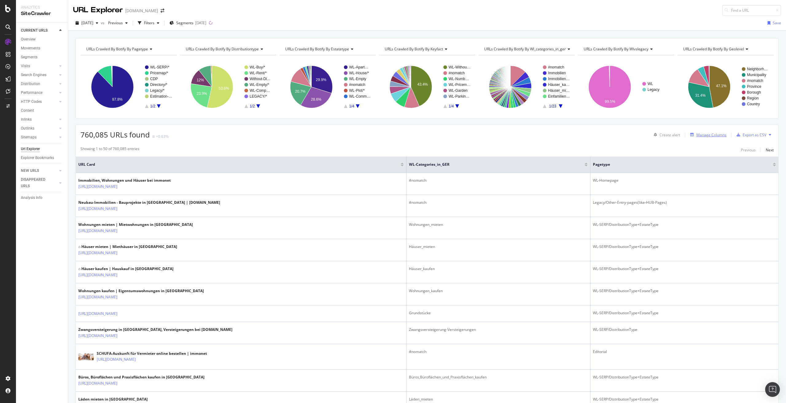
click at [705, 134] on div "Manage Columns" at bounding box center [711, 134] width 30 height 5
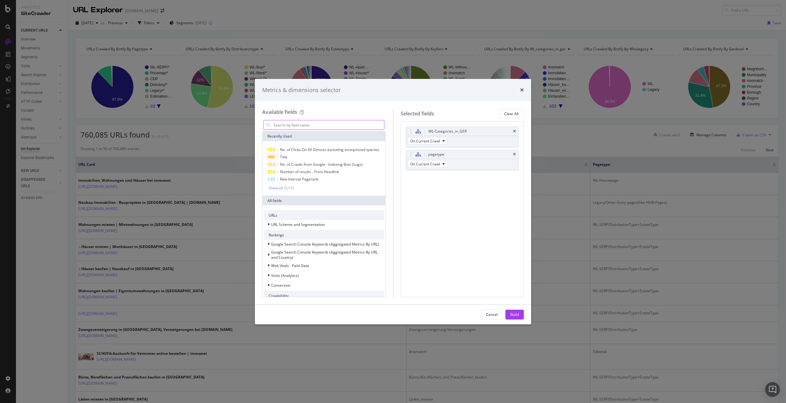
click at [328, 125] on input "modal" at bounding box center [328, 124] width 111 height 9
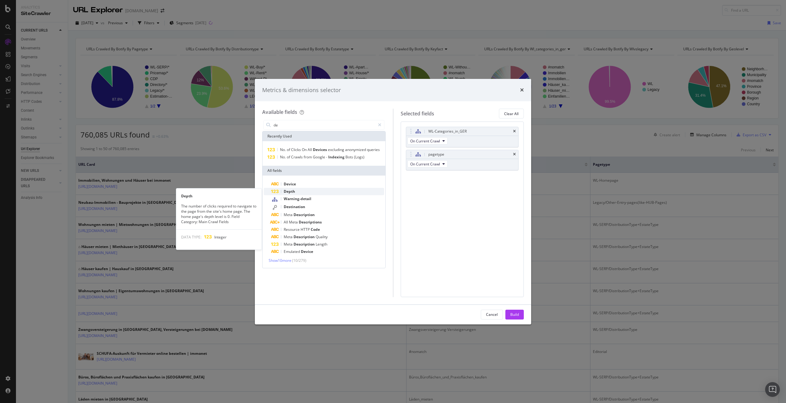
type input "de"
click at [288, 191] on span "Depth" at bounding box center [289, 191] width 11 height 5
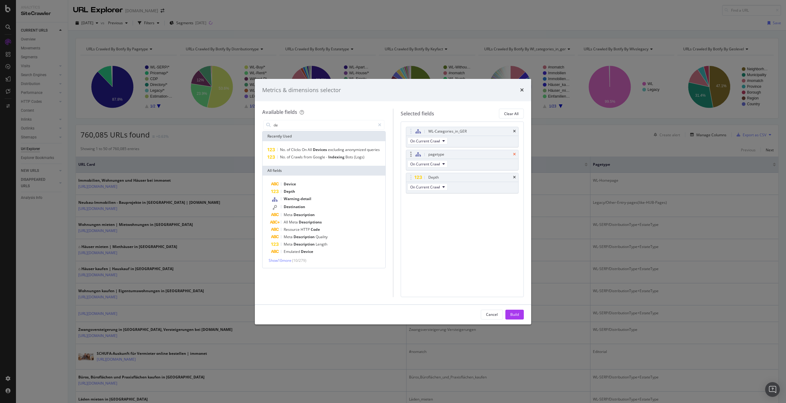
click at [514, 153] on icon "times" at bounding box center [514, 155] width 3 height 4
click at [444, 141] on icon "modal" at bounding box center [443, 141] width 2 height 4
click at [516, 313] on div "Build" at bounding box center [514, 314] width 9 height 5
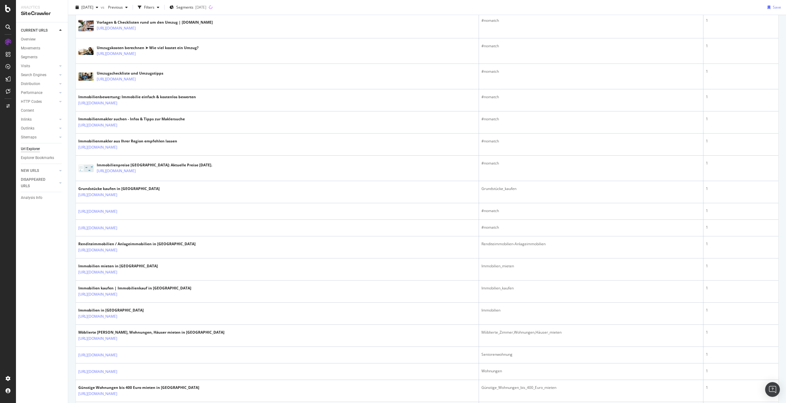
scroll to position [934, 0]
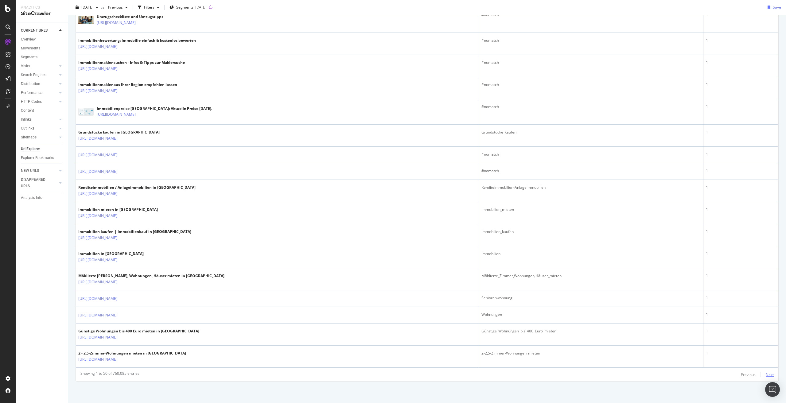
click at [765, 373] on div "Next" at bounding box center [769, 374] width 8 height 5
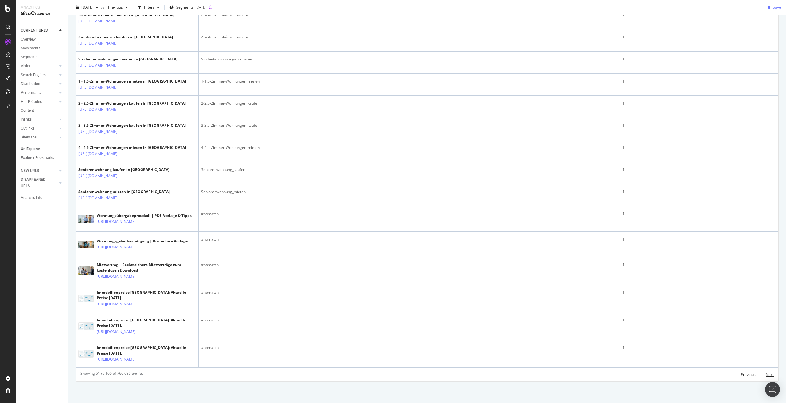
scroll to position [1230, 0]
click at [766, 374] on div "Next" at bounding box center [769, 374] width 8 height 5
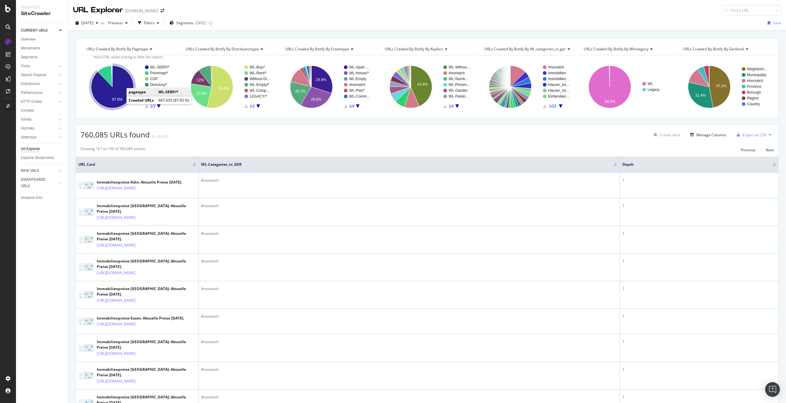
click at [121, 86] on icon "A chart." at bounding box center [112, 87] width 42 height 42
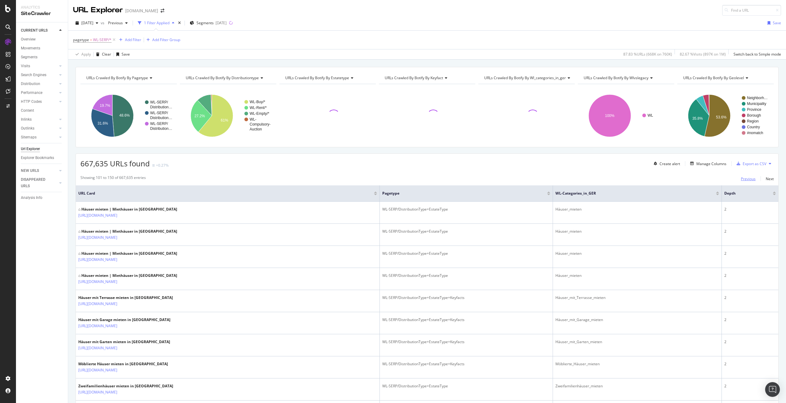
click at [741, 177] on div "Previous" at bounding box center [748, 178] width 15 height 5
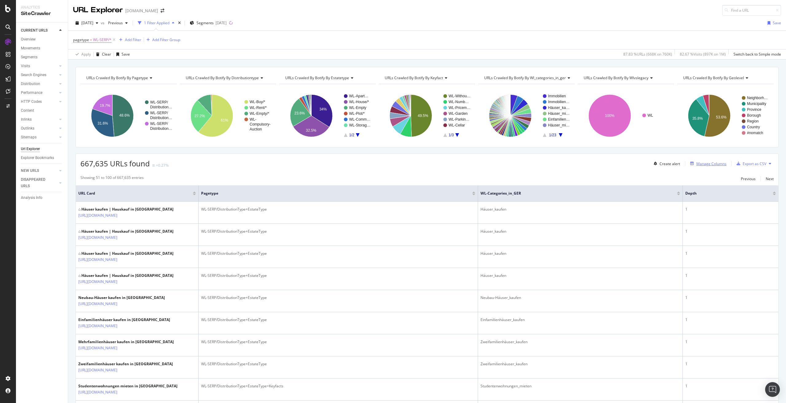
click at [708, 162] on div "Manage Columns" at bounding box center [711, 163] width 30 height 5
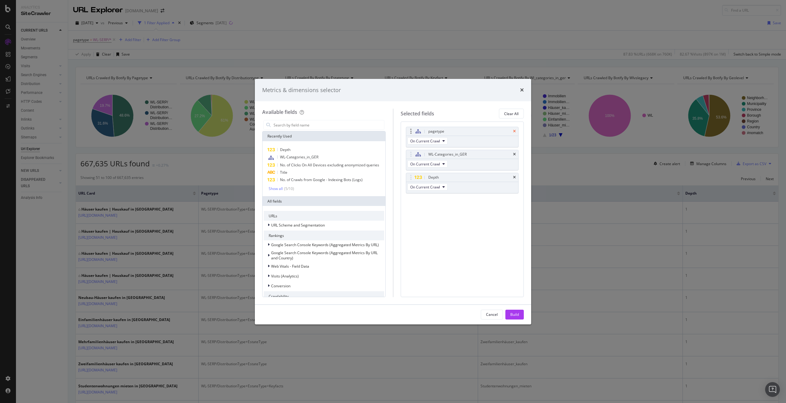
click at [514, 131] on icon "times" at bounding box center [514, 132] width 3 height 4
click at [516, 312] on div "Build" at bounding box center [514, 314] width 9 height 5
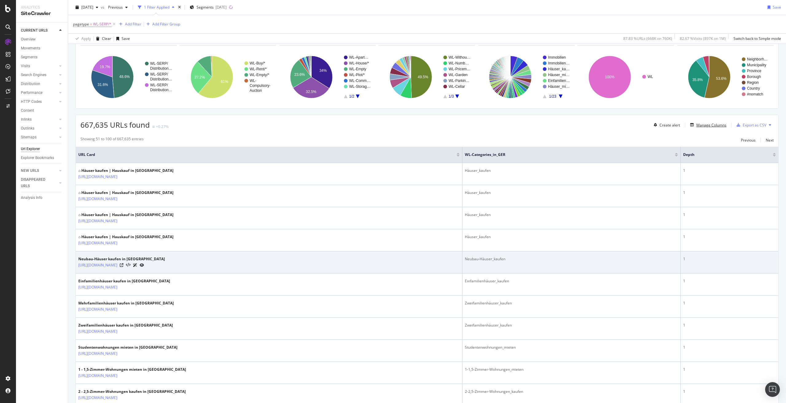
scroll to position [61, 0]
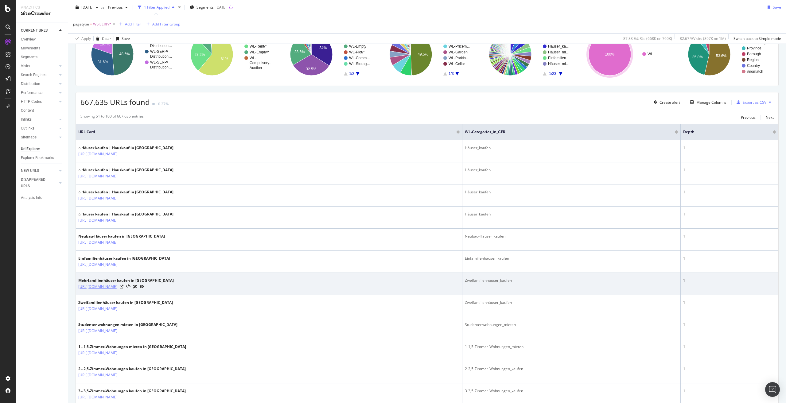
drag, startPoint x: 203, startPoint y: 290, endPoint x: 122, endPoint y: 289, distance: 81.7
click at [122, 289] on td "Mehrfamilienhäuser kaufen in Deutschland https://www.immonet.de/suchen/kauf/hau…" at bounding box center [269, 284] width 386 height 22
copy link "/suchen/kauf/haus/mehrfamilienhaus/guenstig/"
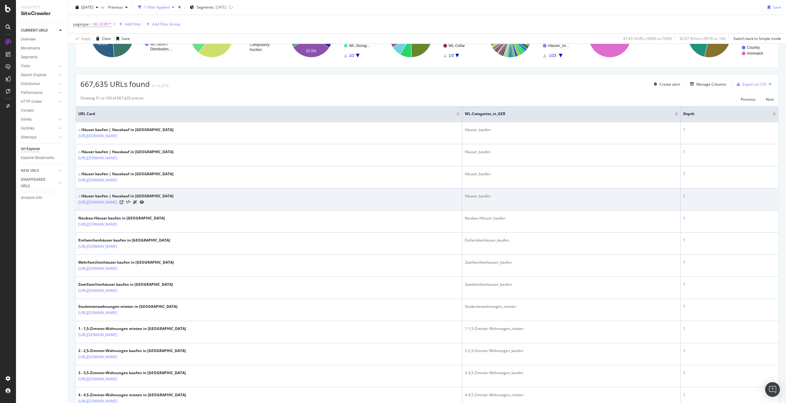
scroll to position [0, 0]
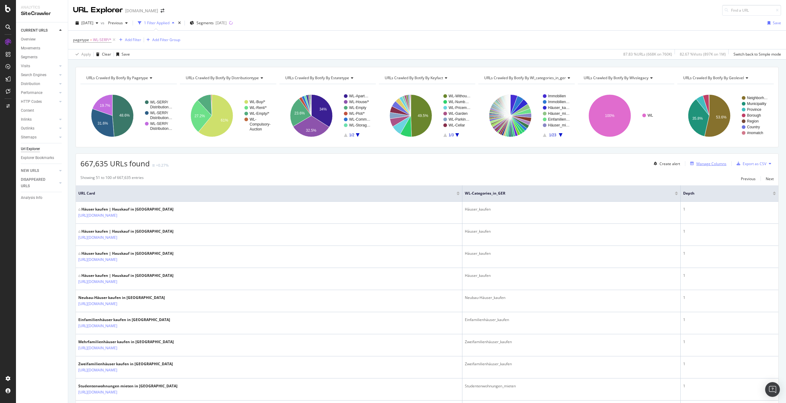
click at [708, 163] on div "Manage Columns" at bounding box center [711, 163] width 30 height 5
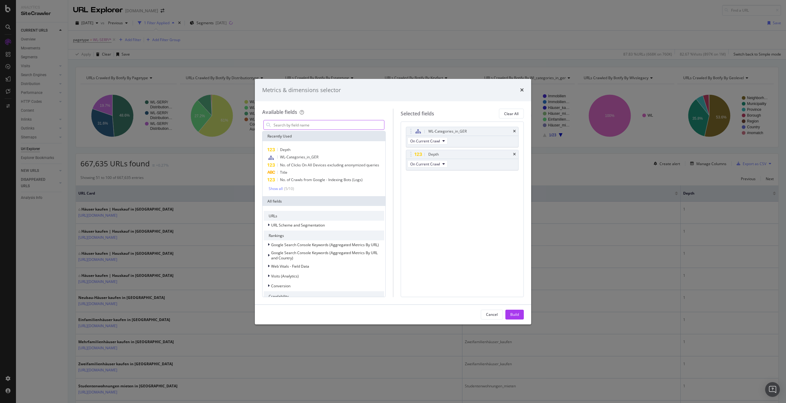
click at [303, 128] on input "modal" at bounding box center [328, 124] width 111 height 9
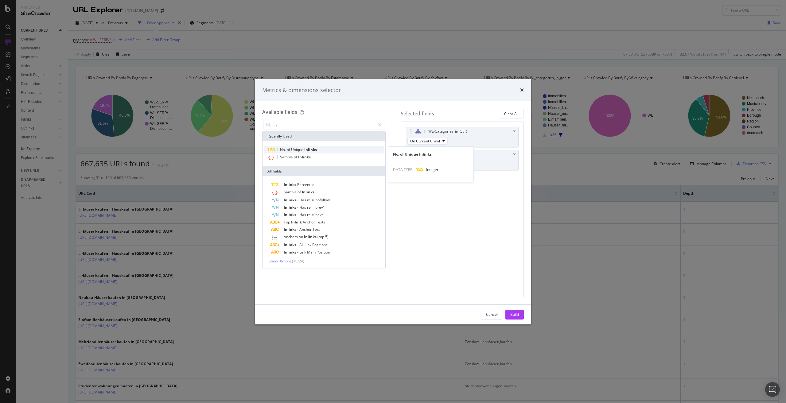
type input "inl"
click at [314, 149] on span "Inlinks" at bounding box center [310, 149] width 13 height 5
click at [517, 314] on div "Build" at bounding box center [514, 314] width 9 height 5
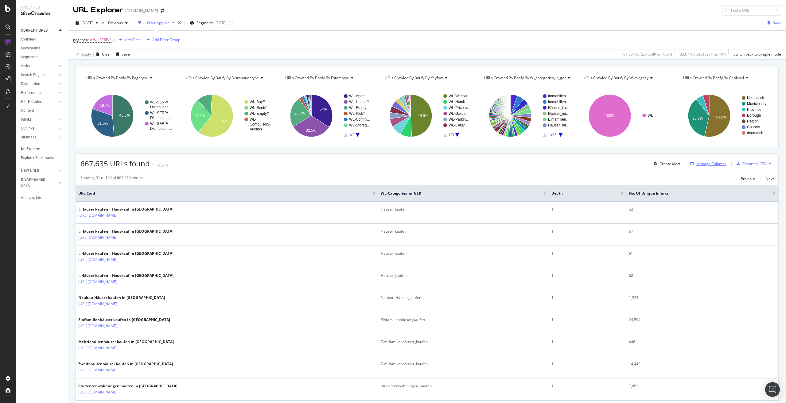
click at [706, 162] on div "Manage Columns" at bounding box center [711, 163] width 30 height 5
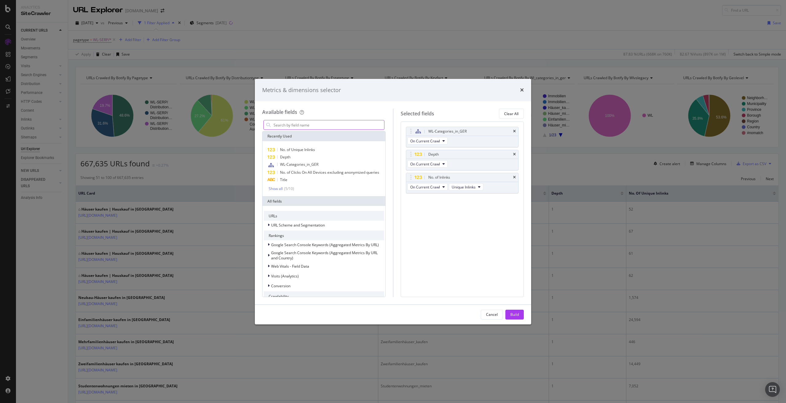
click at [321, 126] on input "modal" at bounding box center [328, 124] width 111 height 9
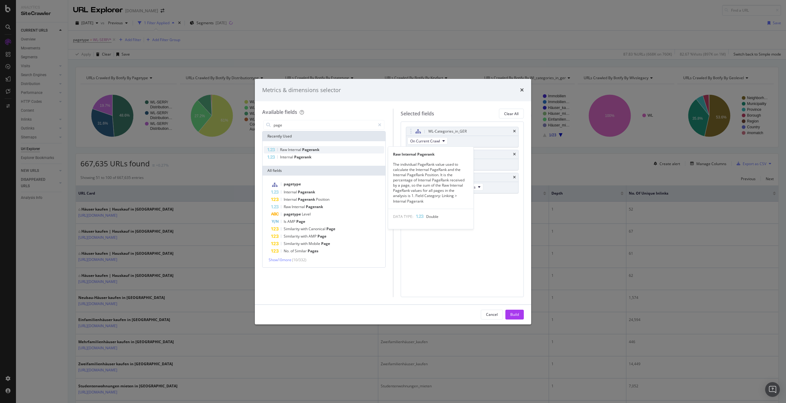
type input "page"
click at [310, 150] on span "Pagerank" at bounding box center [310, 149] width 17 height 5
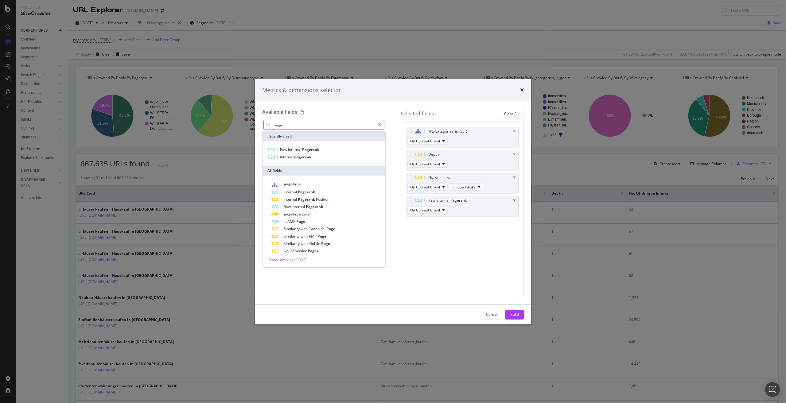
click at [380, 123] on icon "modal" at bounding box center [379, 125] width 3 height 4
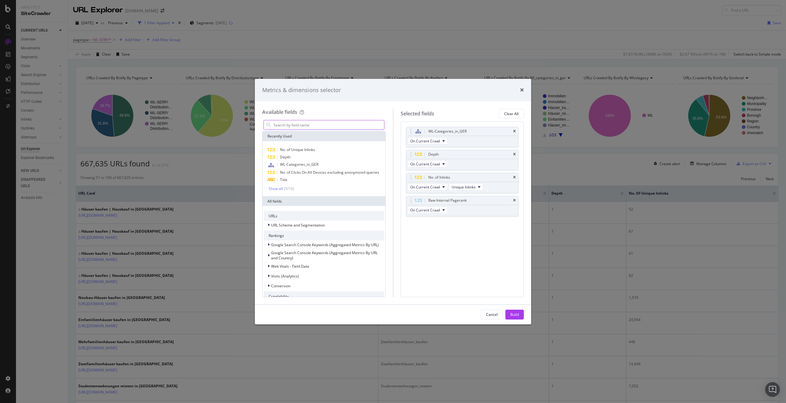
click at [310, 124] on input "modal" at bounding box center [328, 124] width 111 height 9
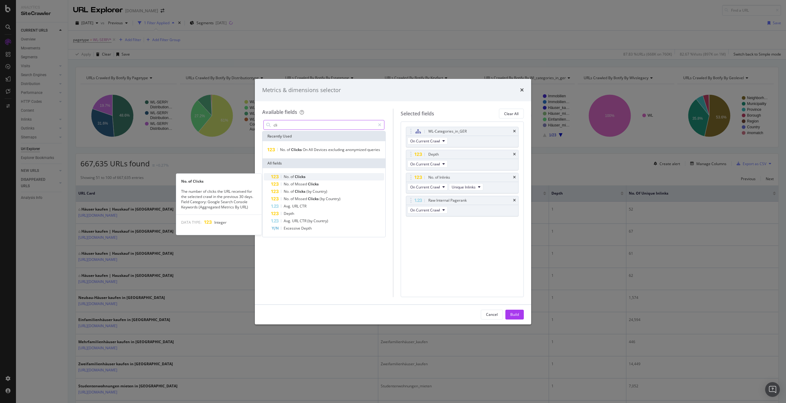
type input "cli"
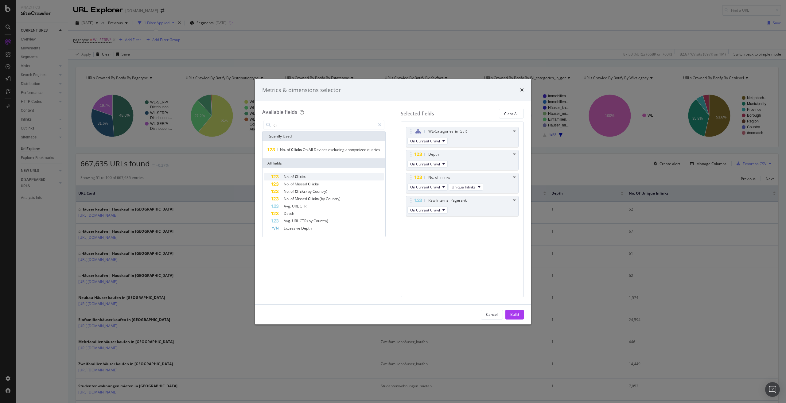
click at [296, 176] on span "Clicks" at bounding box center [300, 176] width 11 height 5
click at [293, 124] on input "cli" at bounding box center [324, 124] width 102 height 9
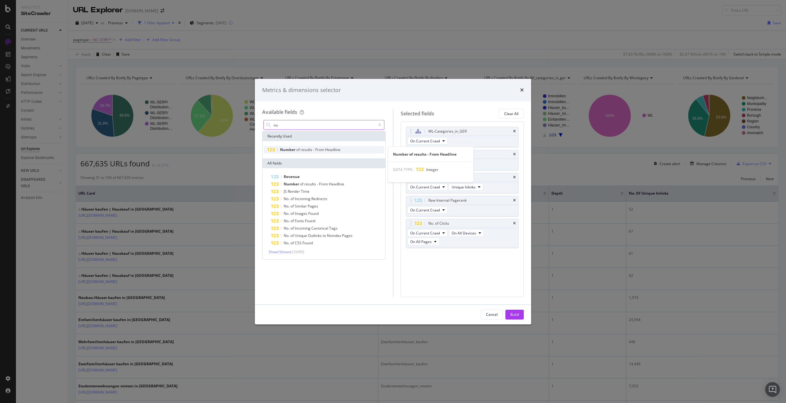
type input "nu"
click at [320, 147] on span "From" at bounding box center [320, 149] width 10 height 5
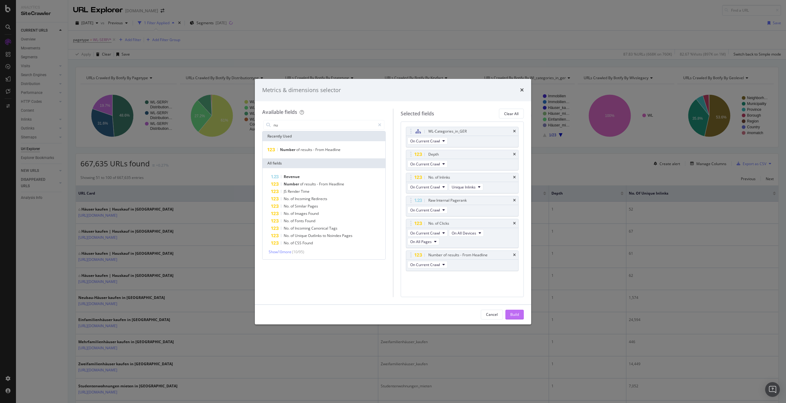
click at [512, 313] on div "Build" at bounding box center [514, 314] width 9 height 5
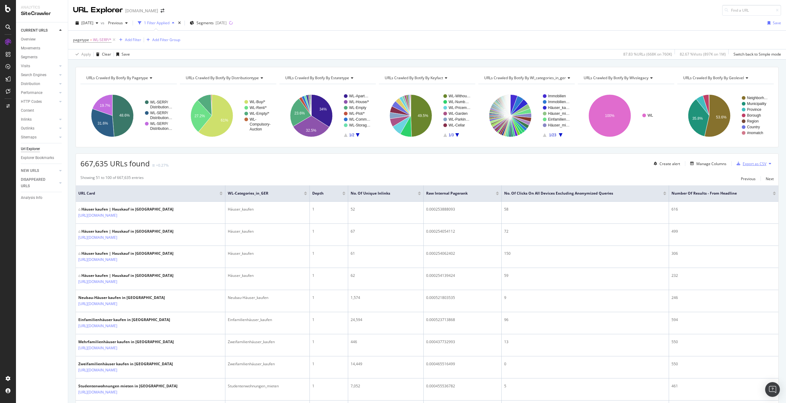
click at [748, 163] on div "Export as CSV" at bounding box center [754, 163] width 24 height 5
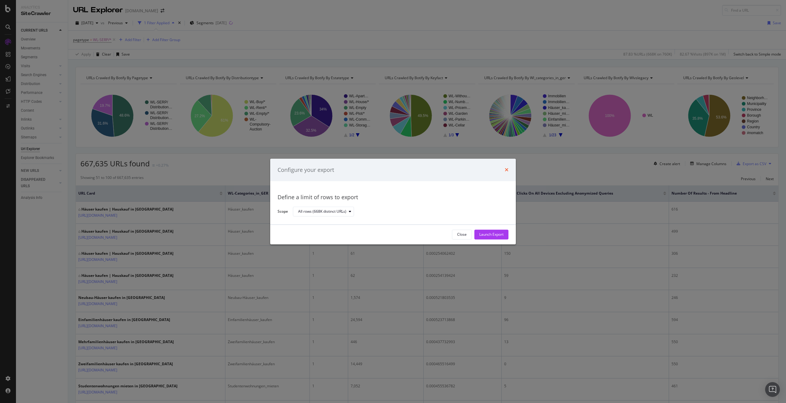
click at [506, 169] on icon "times" at bounding box center [507, 170] width 4 height 5
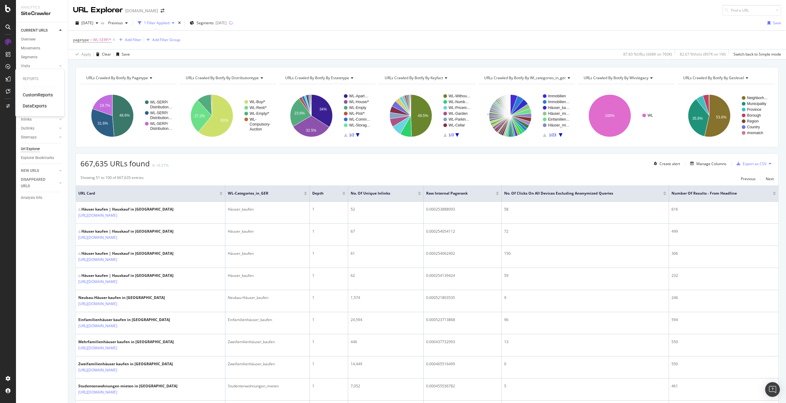
click at [33, 105] on div "DataExports" at bounding box center [35, 106] width 24 height 6
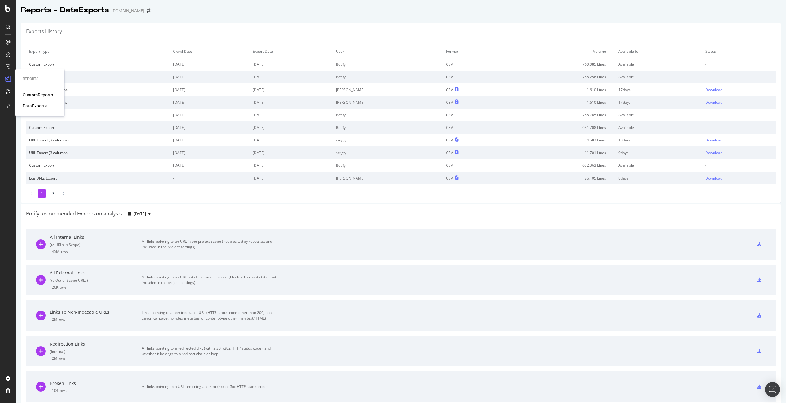
click at [35, 105] on div "DataExports" at bounding box center [35, 106] width 24 height 6
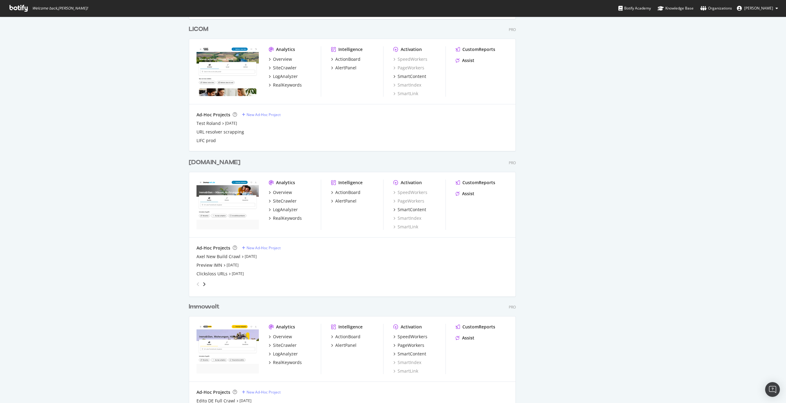
scroll to position [631, 0]
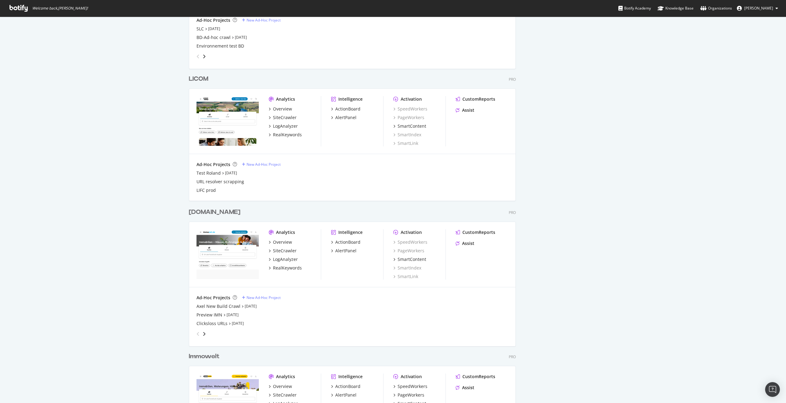
click at [200, 210] on div "[DOMAIN_NAME]" at bounding box center [215, 212] width 52 height 9
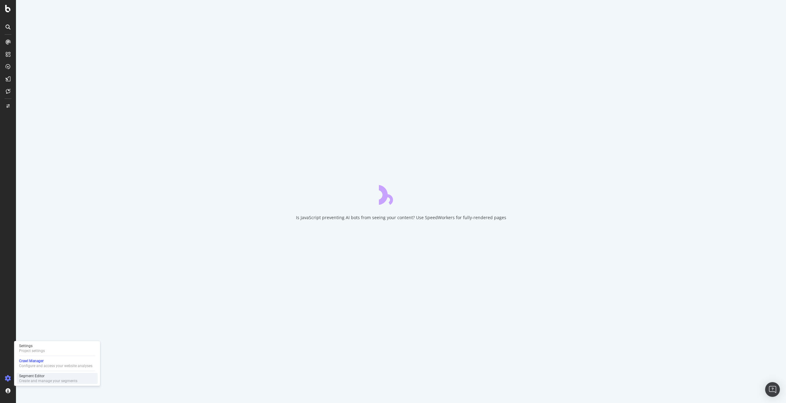
click at [37, 378] on div "Segment Editor" at bounding box center [48, 376] width 58 height 5
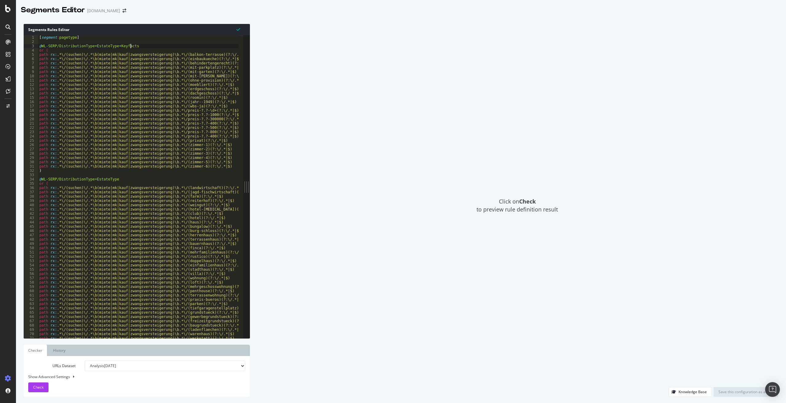
type textarea "@WL-SERP/DistributionType+EstateType+Keyfacts"
click at [201, 47] on div "[ segment : pagetype ] @ WL-SERP/DistributionType+EstateType+Keyfacts or ( path…" at bounding box center [269, 188] width 462 height 307
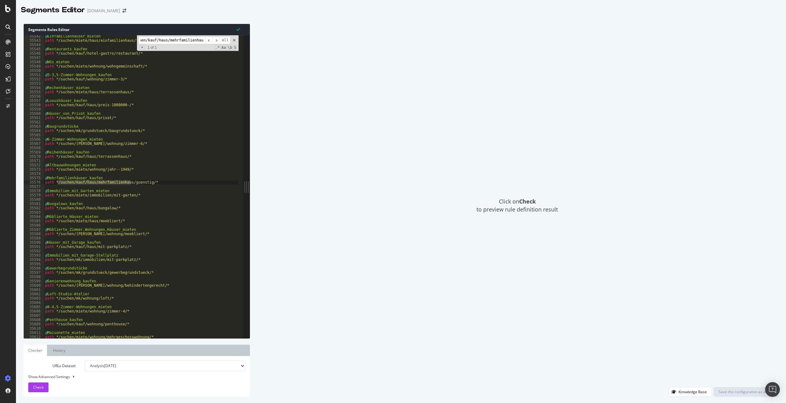
scroll to position [0, 8]
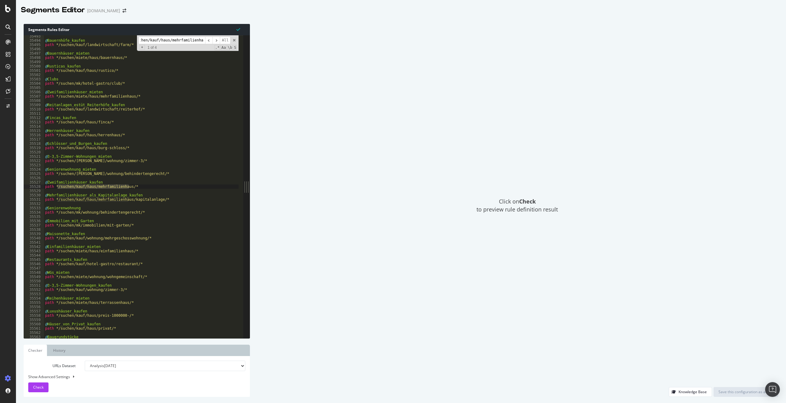
type input "/suchen/kauf/haus/mehrfamilienhaus/"
drag, startPoint x: 145, startPoint y: 186, endPoint x: 44, endPoint y: 183, distance: 100.7
click at [44, 183] on div "@ Bauernhöfe_kaufen path */suchen/kauf/landwirtschaft/farm/* @ Bauernhäuser_mie…" at bounding box center [275, 187] width 462 height 307
type textarea "@Zweifamilienhäuser_kaufen path */suchen/kauf/haus/mehrfamilienhaus/*"
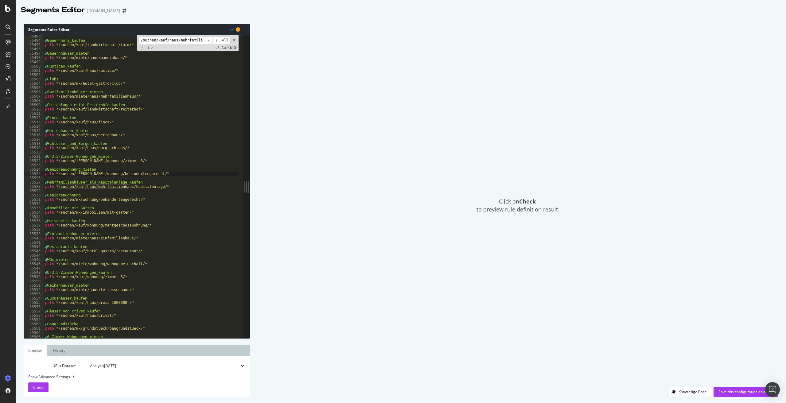
click at [179, 39] on input "/suchen/kauf/haus/mehrfamilienhaus/" at bounding box center [171, 41] width 67 height 8
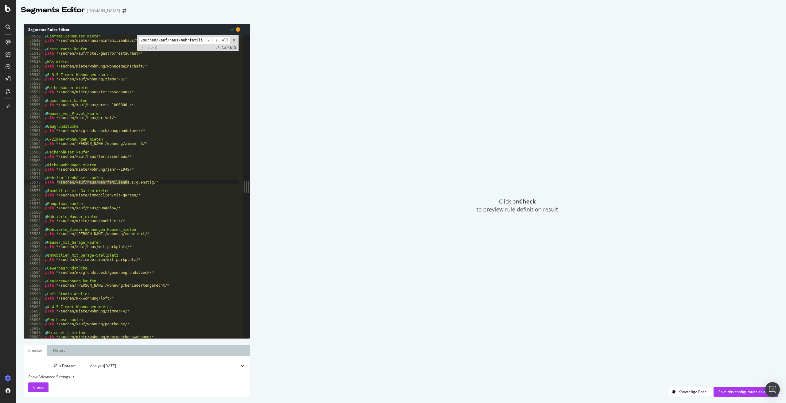
type textarea "path */suchen/kauf/haus/mehrfamilienhaus/guenstig/*"
click at [169, 181] on div "@ Einfamilienhäuser_mieten path */suchen/miete/haus/einfamilienhaus/* @ Restaur…" at bounding box center [275, 187] width 462 height 307
paste textarea "path */suchen/kauf/haus/mehrfamilienhaus/*"
type textarea "path */suchen/kauf/haus/mehrfamilienhaus/*"
click at [729, 390] on div "Save this configuration as active" at bounding box center [745, 391] width 55 height 5
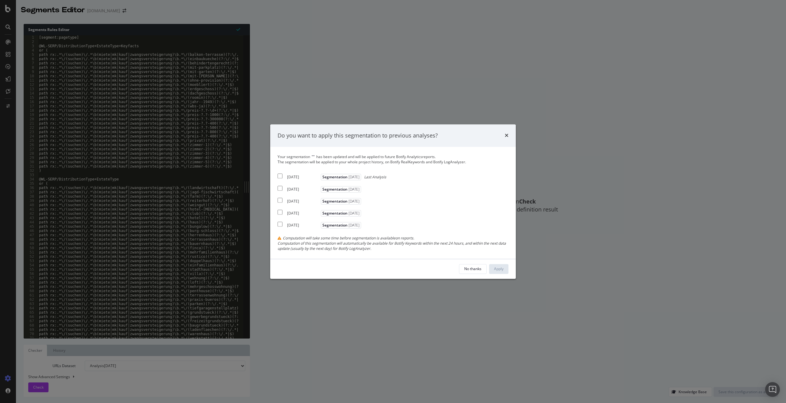
click at [278, 176] on input "modal" at bounding box center [279, 176] width 5 height 5
checkbox input "true"
click at [498, 269] on div "Apply" at bounding box center [499, 268] width 10 height 5
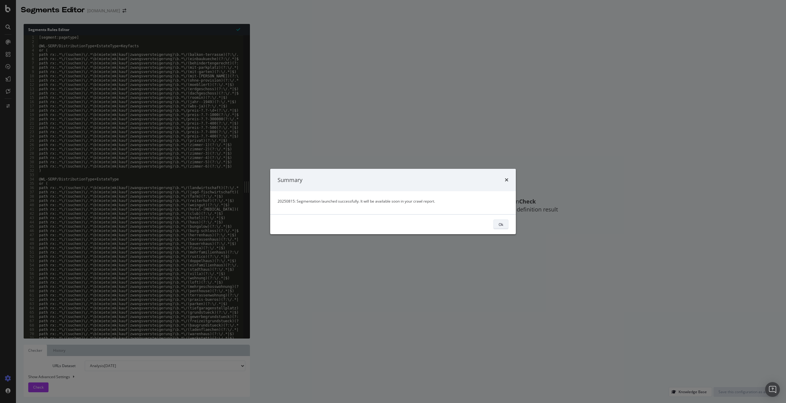
click at [498, 224] on div "Ok" at bounding box center [500, 224] width 5 height 5
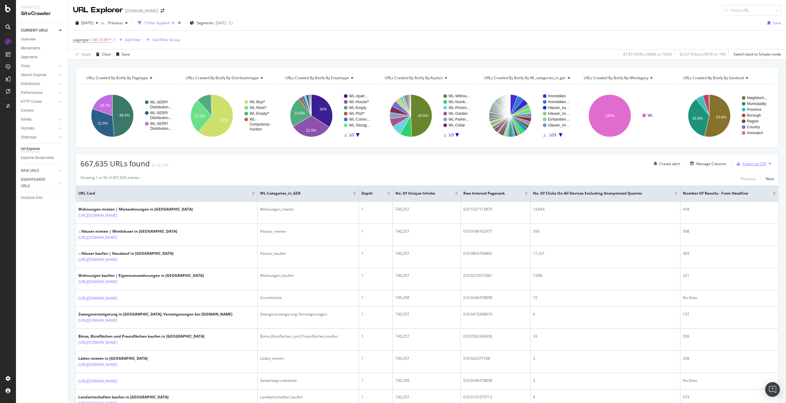
click at [748, 163] on div "Export as CSV" at bounding box center [754, 163] width 24 height 5
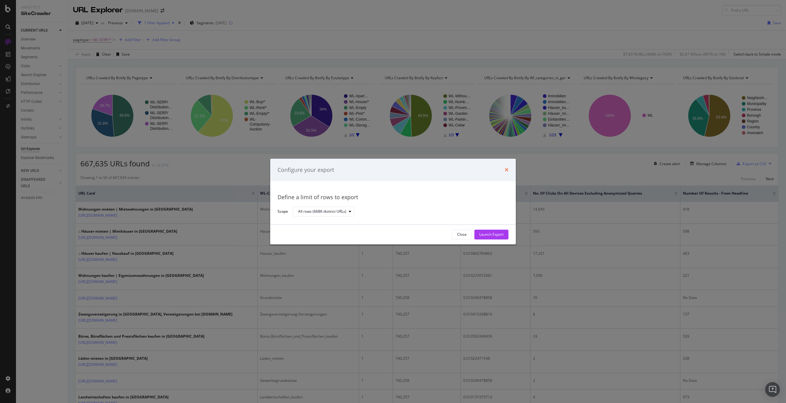
click at [506, 168] on icon "times" at bounding box center [507, 170] width 4 height 5
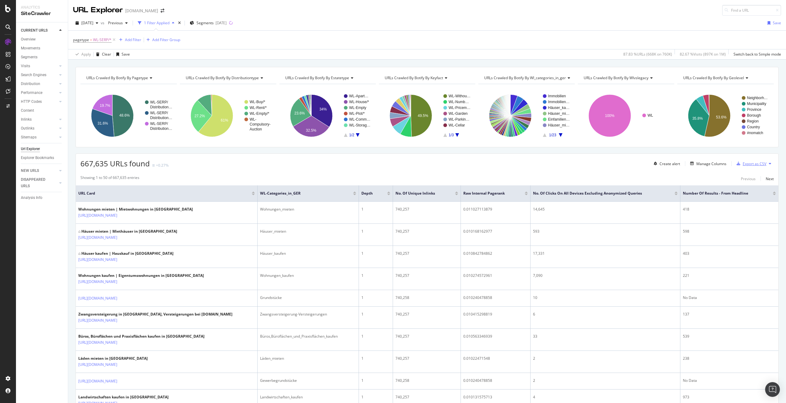
click at [748, 163] on div "Export as CSV" at bounding box center [754, 163] width 24 height 5
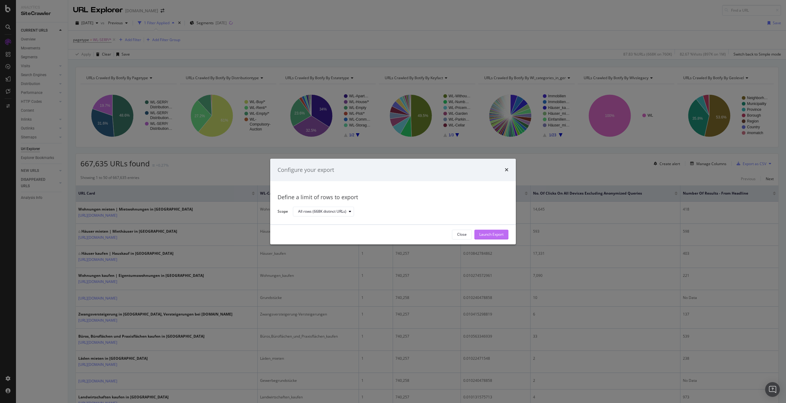
click at [493, 235] on div "Launch Export" at bounding box center [491, 234] width 24 height 5
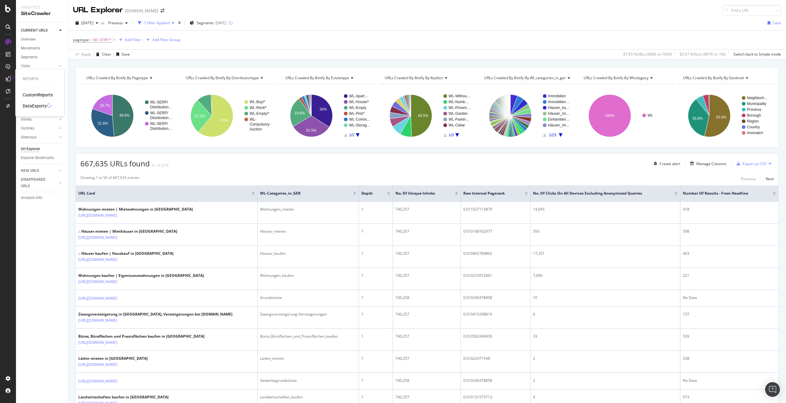
click at [32, 104] on div "DataExports" at bounding box center [35, 106] width 24 height 6
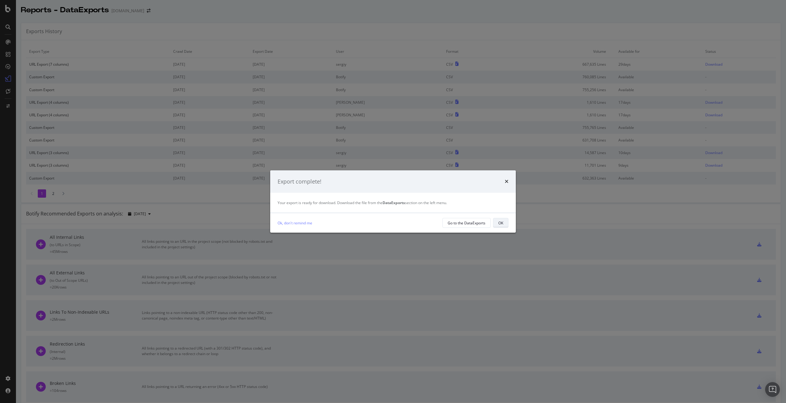
click at [502, 221] on div "OK" at bounding box center [500, 222] width 5 height 5
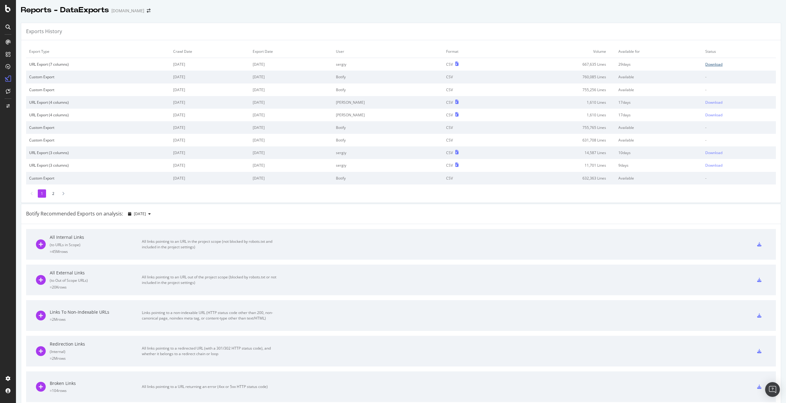
click at [705, 64] on div "Download" at bounding box center [713, 64] width 17 height 5
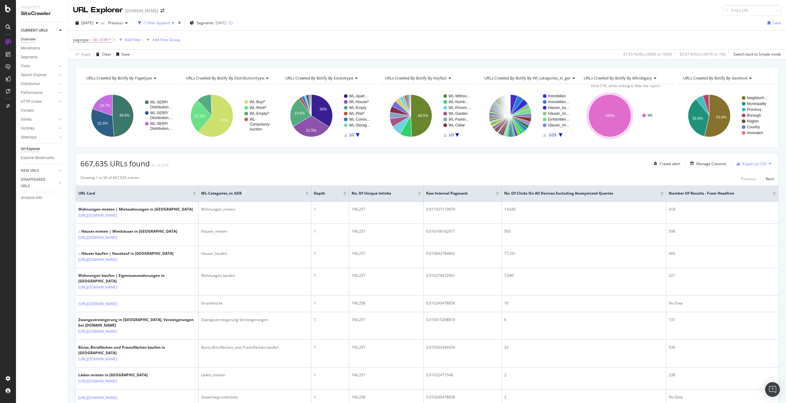
click at [24, 41] on div "Overview" at bounding box center [28, 39] width 15 height 6
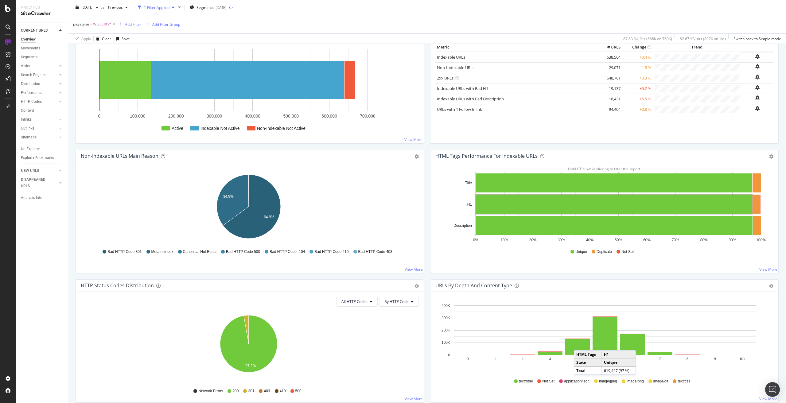
scroll to position [153, 0]
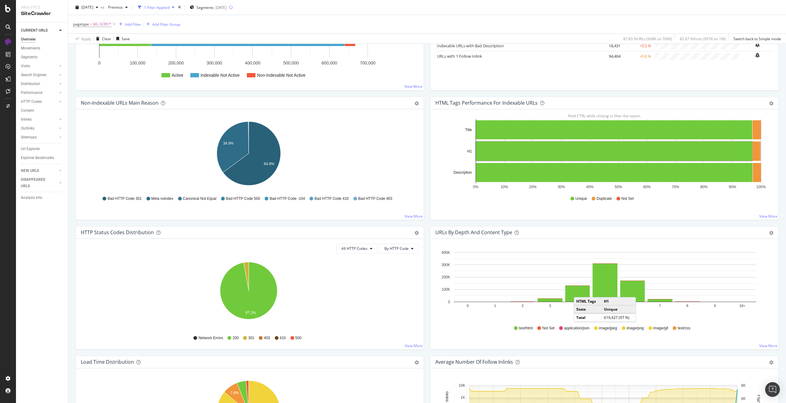
click at [673, 315] on icon "0 1 2 3 4 5 6 7 8 9 10+ 0 100K 200K 300K 400K" at bounding box center [603, 284] width 336 height 71
click at [474, 323] on div "text/html Not Set application/json image/jpeg image/png image/gif text/css" at bounding box center [604, 328] width 332 height 14
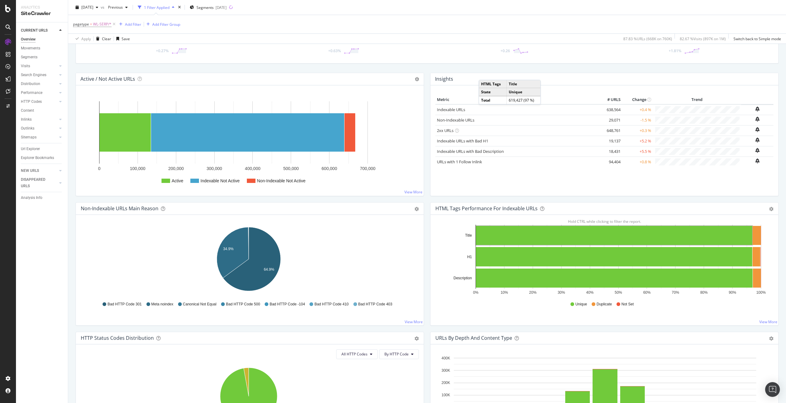
scroll to position [0, 0]
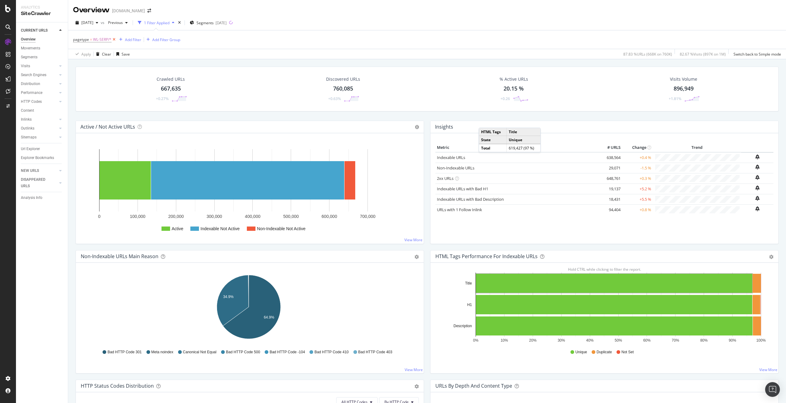
click at [114, 40] on icon at bounding box center [113, 40] width 5 height 6
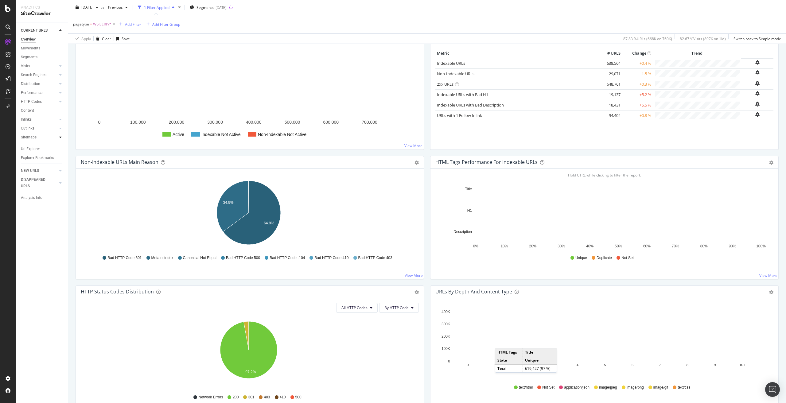
scroll to position [61, 0]
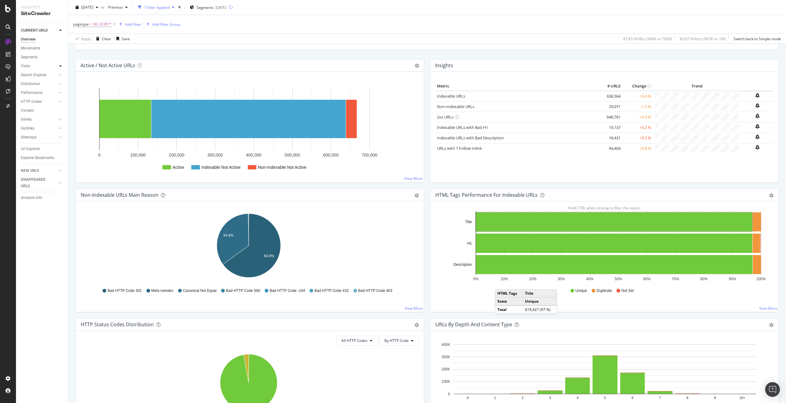
click at [60, 65] on icon at bounding box center [60, 66] width 2 height 4
click at [59, 92] on div at bounding box center [60, 93] width 6 height 6
click at [60, 127] on icon at bounding box center [60, 128] width 2 height 4
click at [61, 127] on icon at bounding box center [60, 128] width 2 height 4
click at [60, 129] on icon at bounding box center [60, 128] width 2 height 4
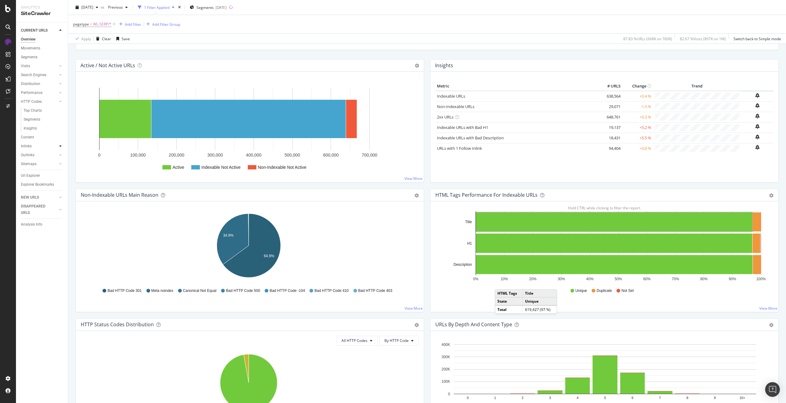
click at [60, 144] on icon at bounding box center [60, 146] width 2 height 4
click at [60, 155] on icon at bounding box center [60, 155] width 2 height 4
